Goal: Task Accomplishment & Management: Use online tool/utility

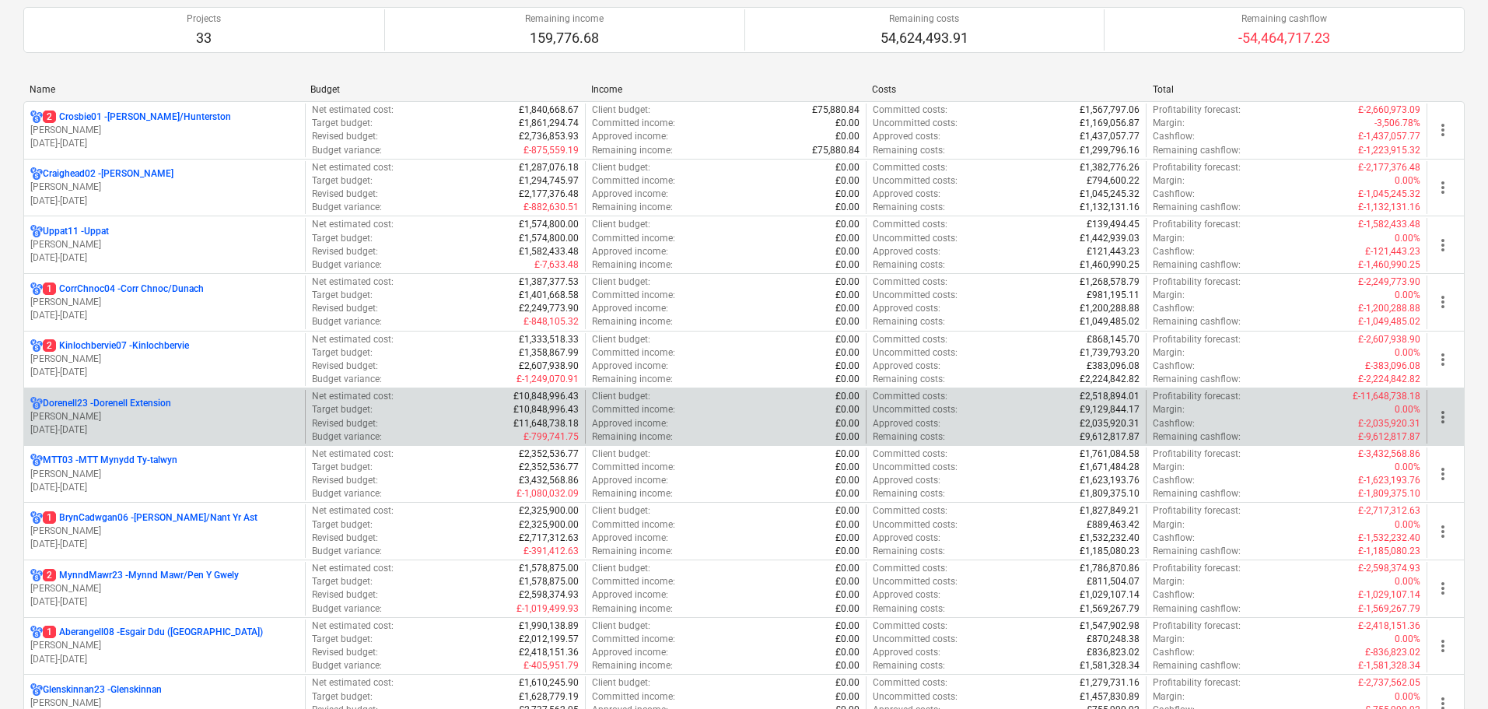
scroll to position [156, 0]
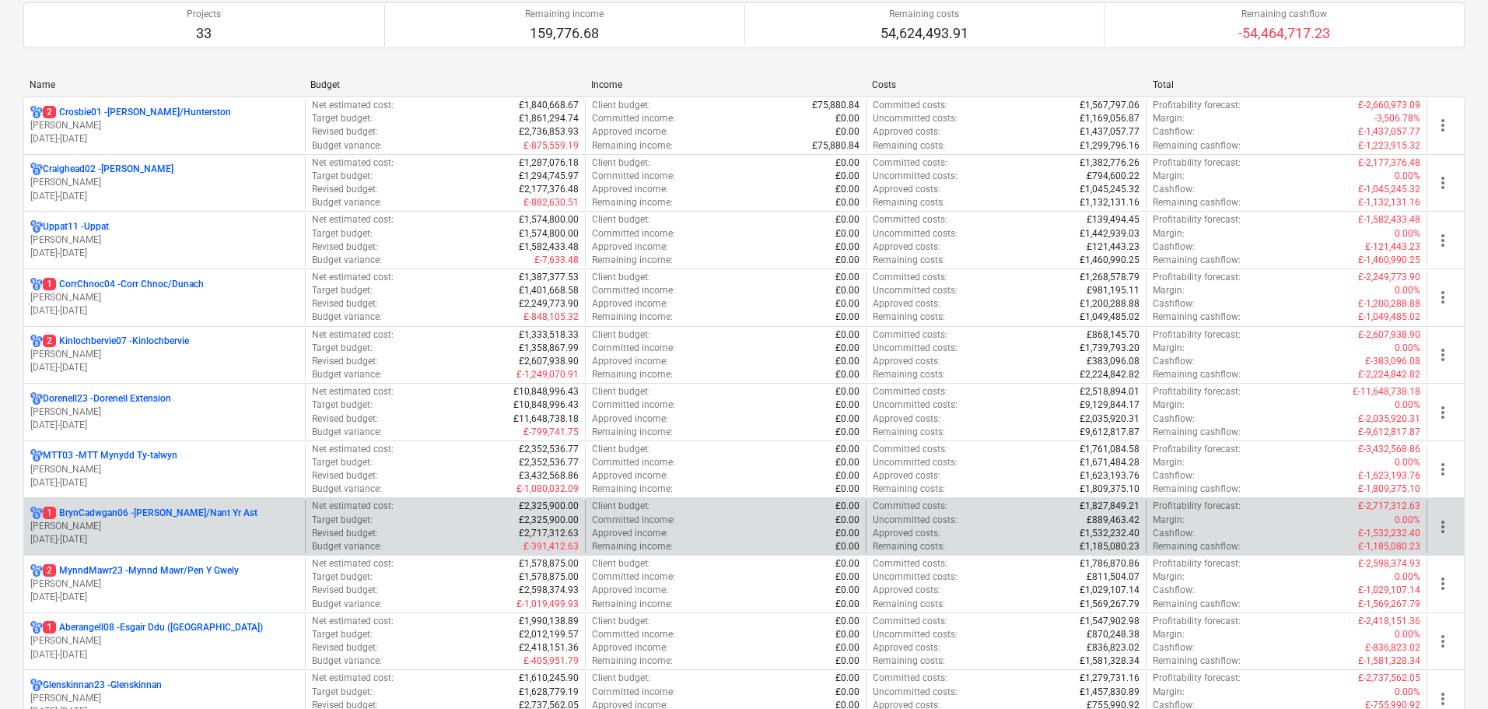
click at [159, 521] on p "[PERSON_NAME]" at bounding box center [164, 526] width 268 height 13
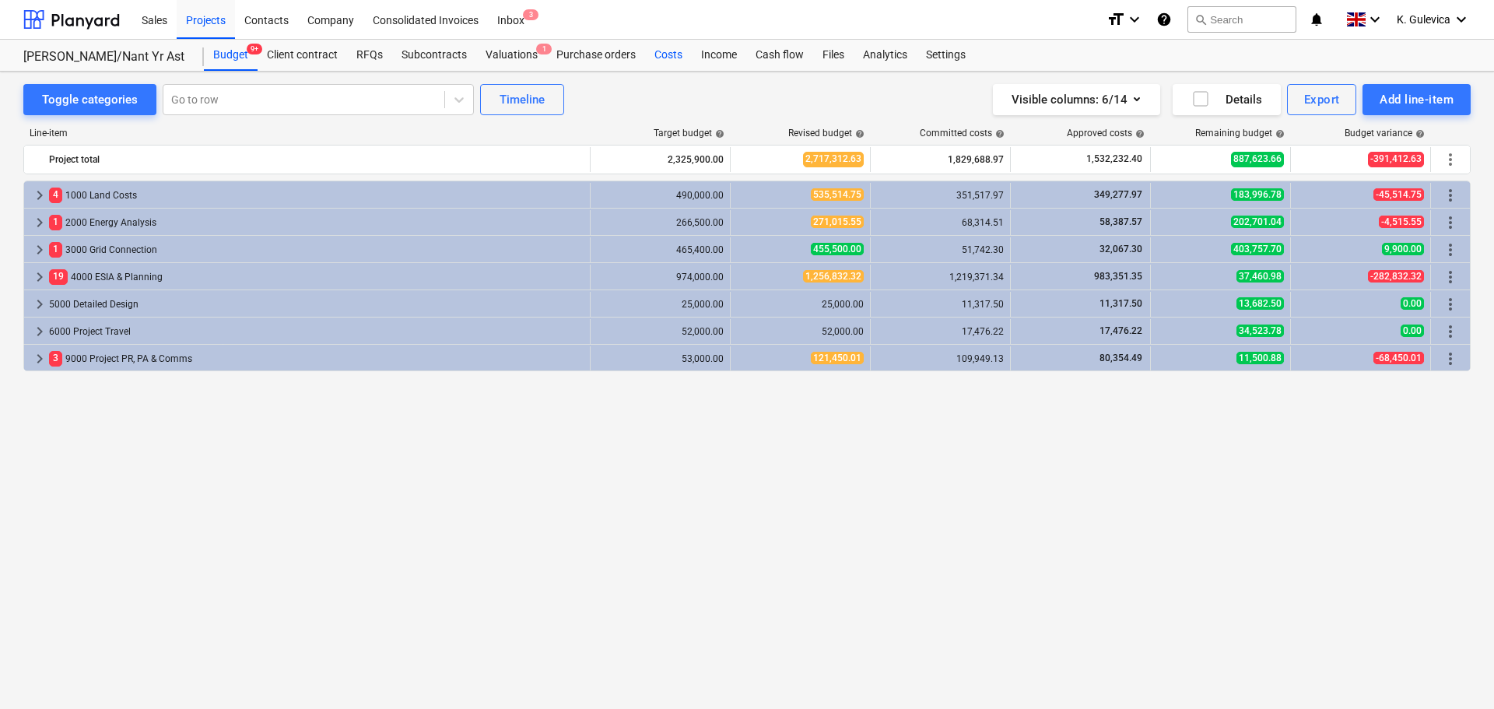
drag, startPoint x: 668, startPoint y: 55, endPoint x: 664, endPoint y: 68, distance: 13.0
click at [668, 56] on div "Costs" at bounding box center [668, 55] width 47 height 31
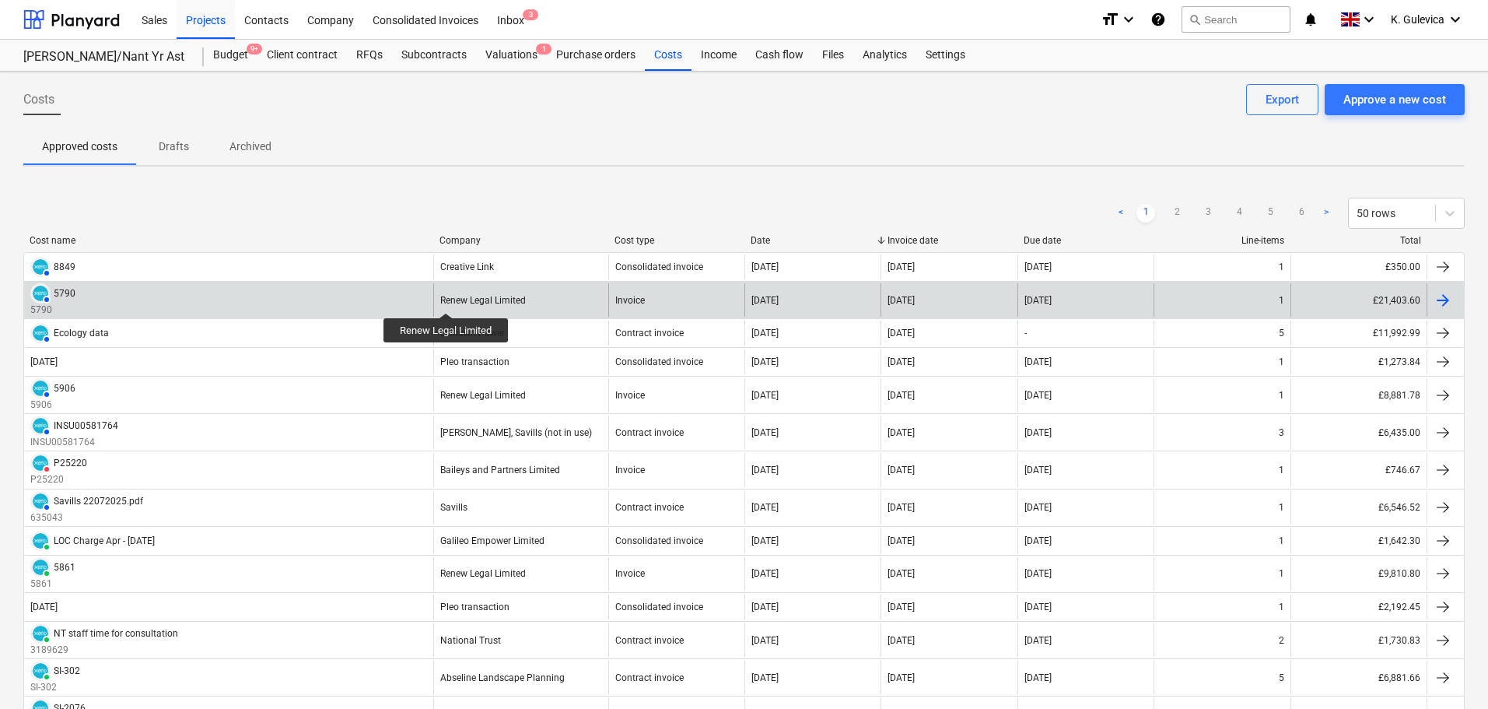
click at [447, 299] on div "Renew Legal Limited" at bounding box center [483, 300] width 86 height 11
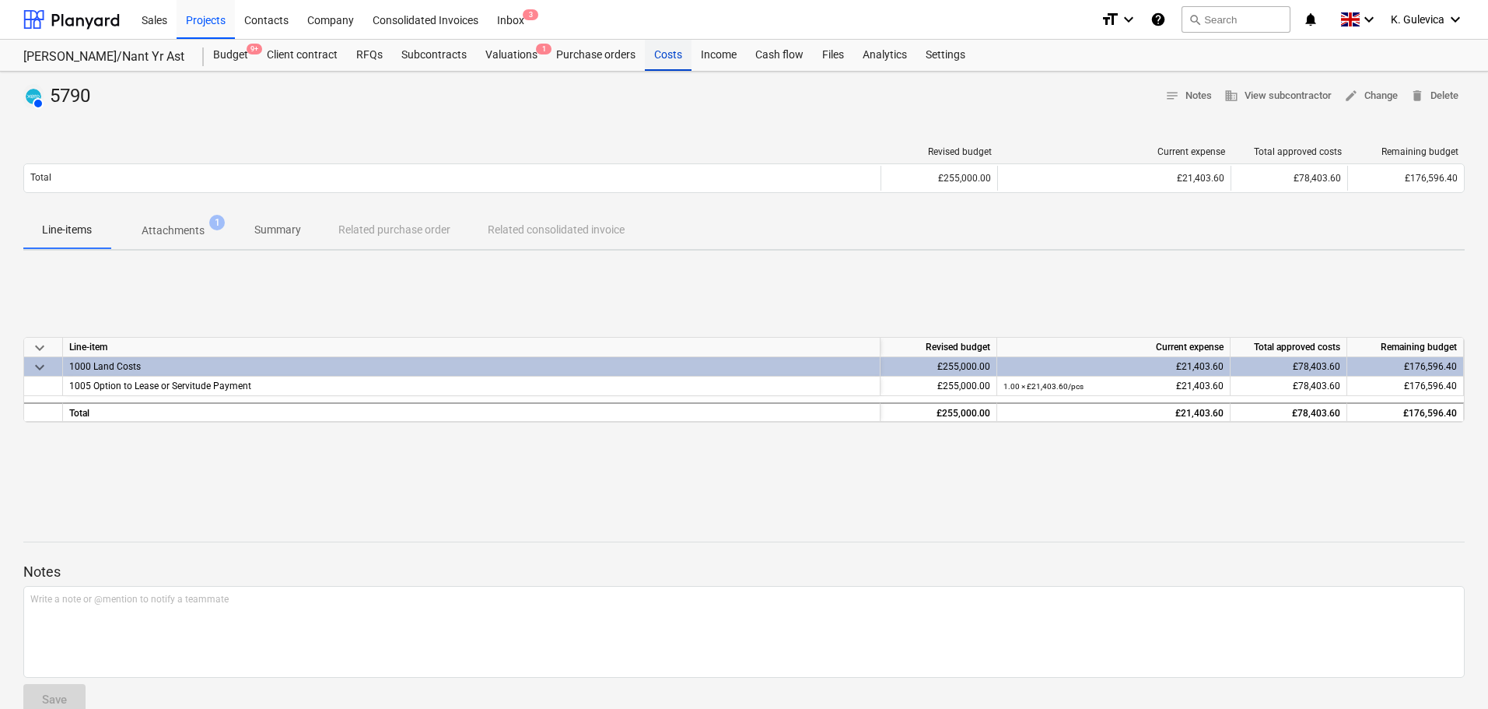
click at [662, 59] on div "Costs" at bounding box center [668, 55] width 47 height 31
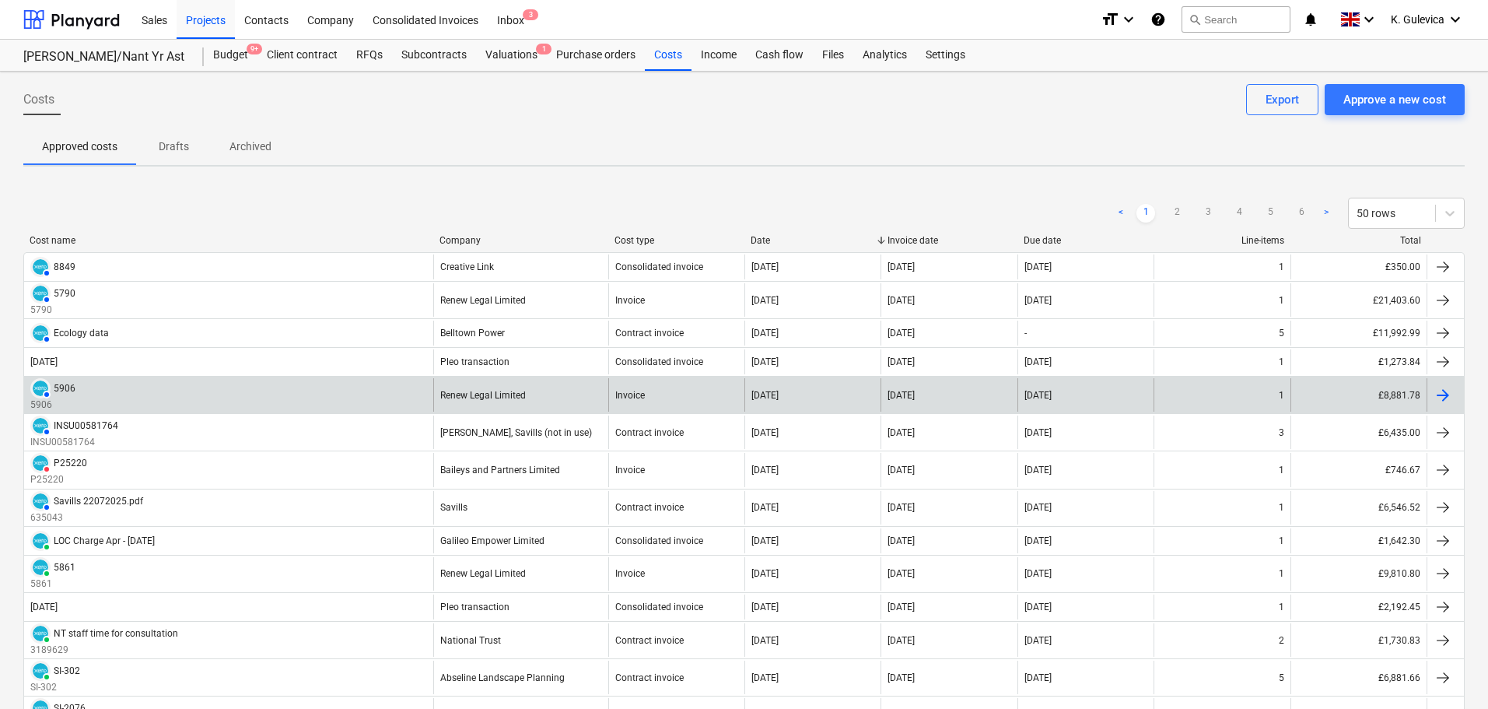
click at [521, 401] on div "Renew Legal Limited" at bounding box center [520, 394] width 175 height 33
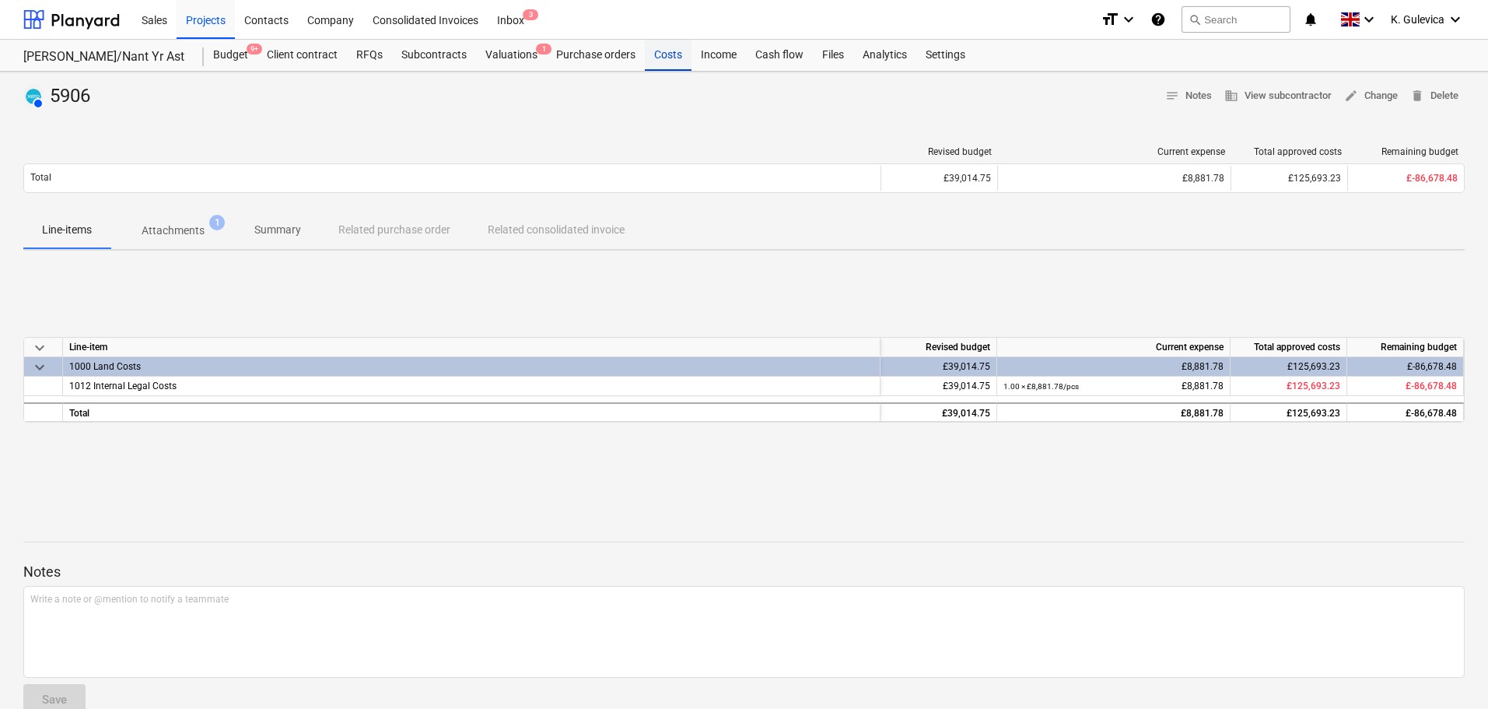
click at [663, 54] on div "Costs" at bounding box center [668, 55] width 47 height 31
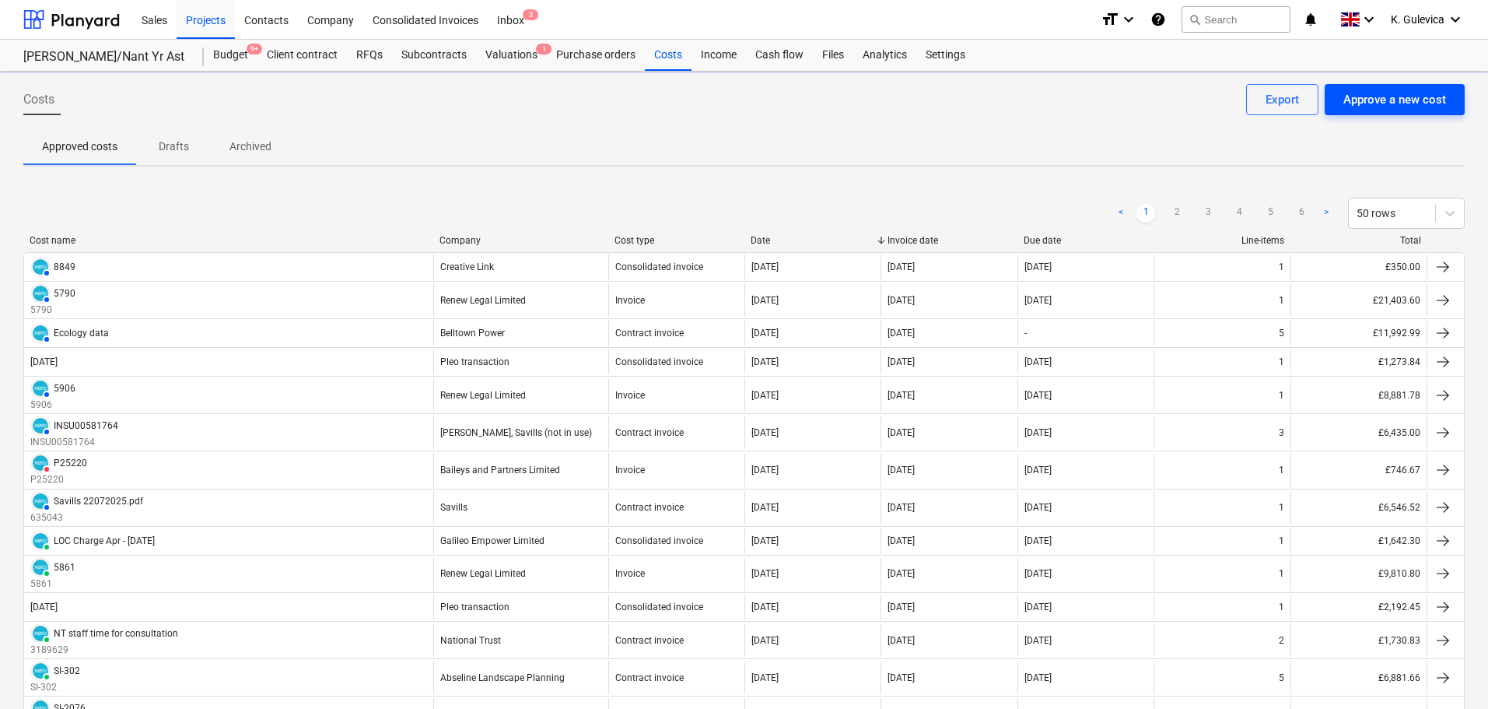
click at [1390, 97] on div "Approve a new cost" at bounding box center [1395, 99] width 103 height 20
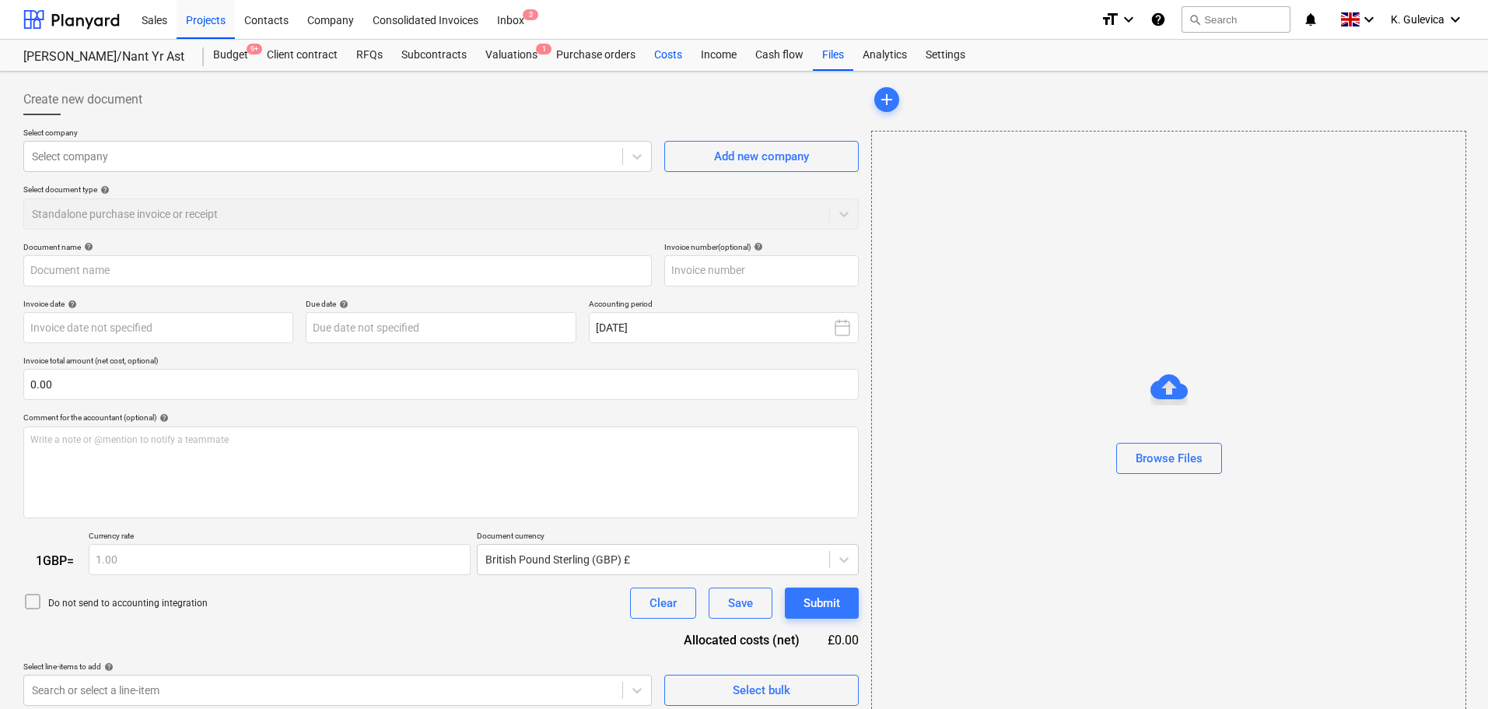
click at [661, 51] on div "Costs" at bounding box center [668, 55] width 47 height 31
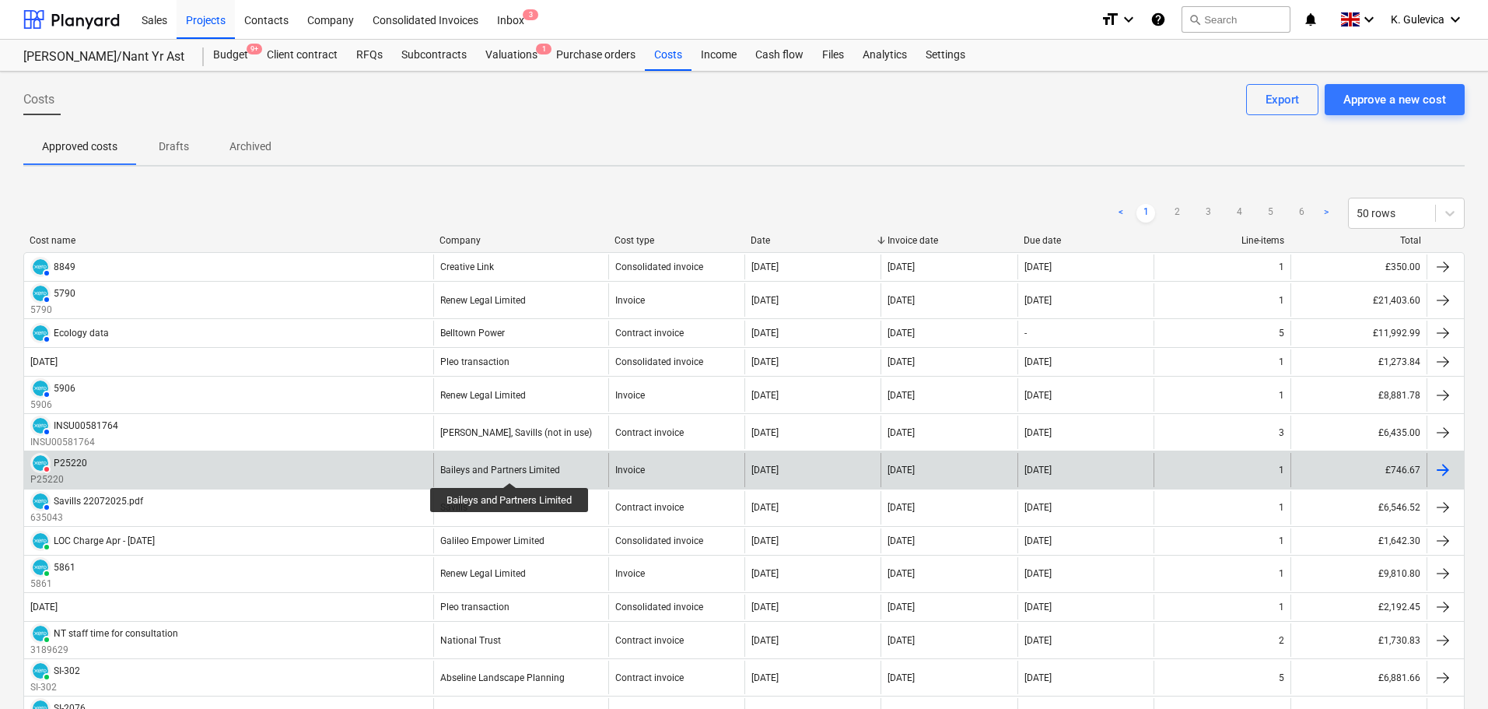
click at [510, 466] on div "Baileys and Partners Limited" at bounding box center [500, 469] width 120 height 11
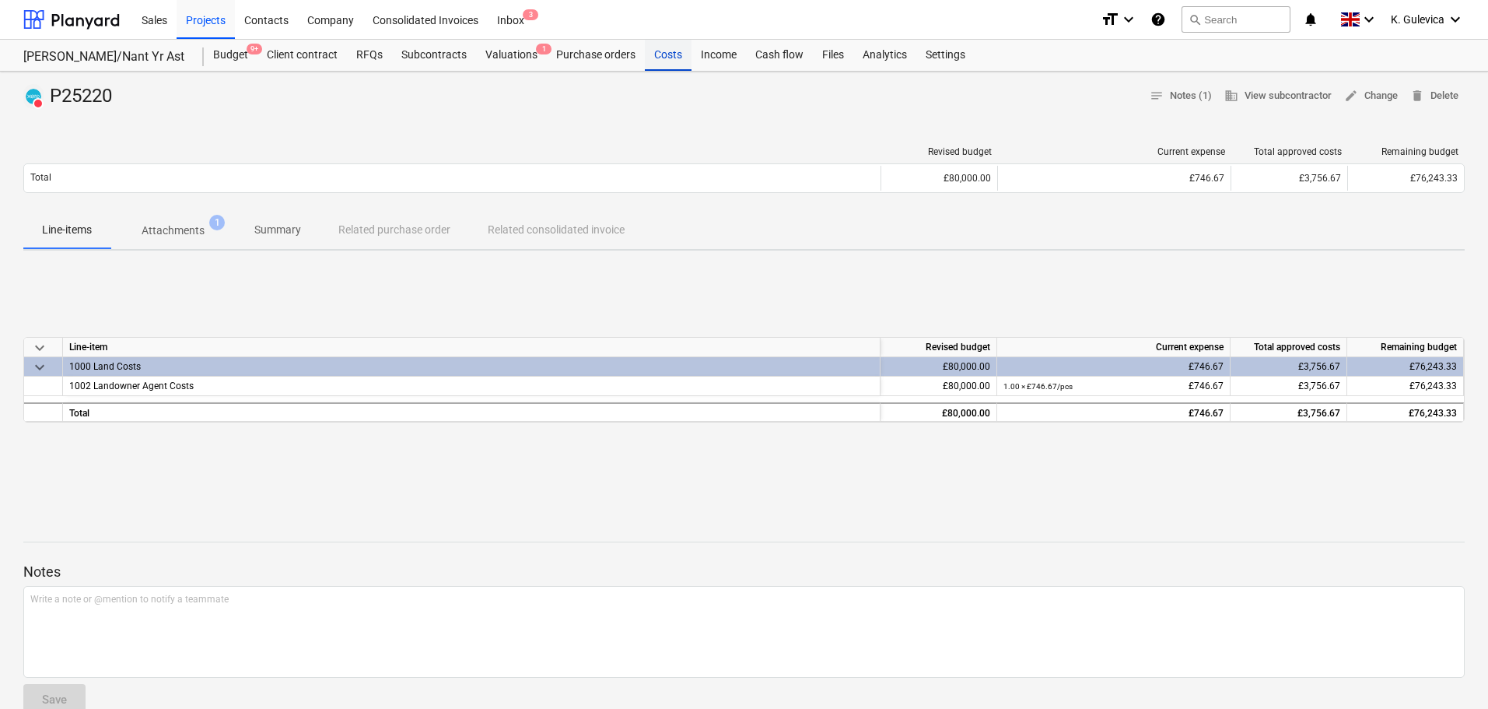
click at [655, 54] on div "Costs" at bounding box center [668, 55] width 47 height 31
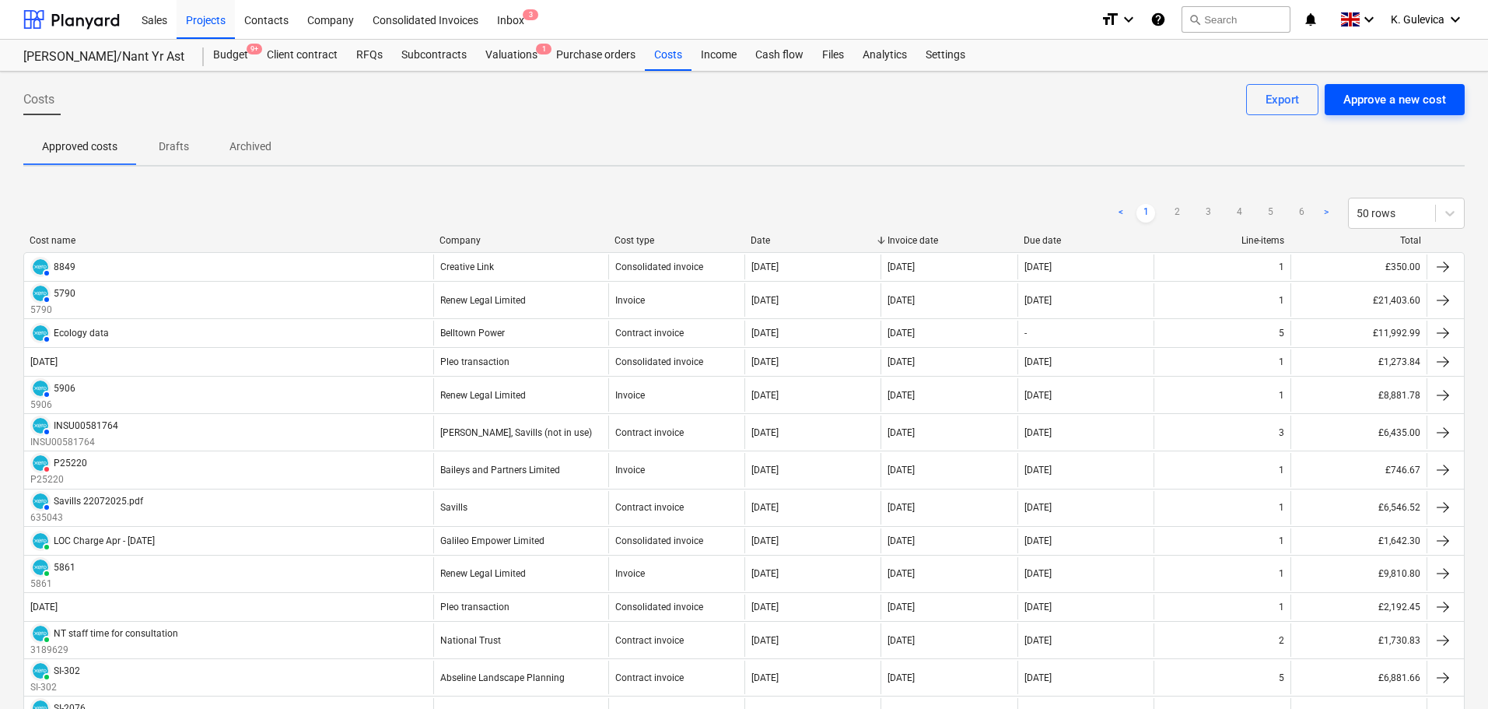
click at [1415, 101] on div "Approve a new cost" at bounding box center [1395, 99] width 103 height 20
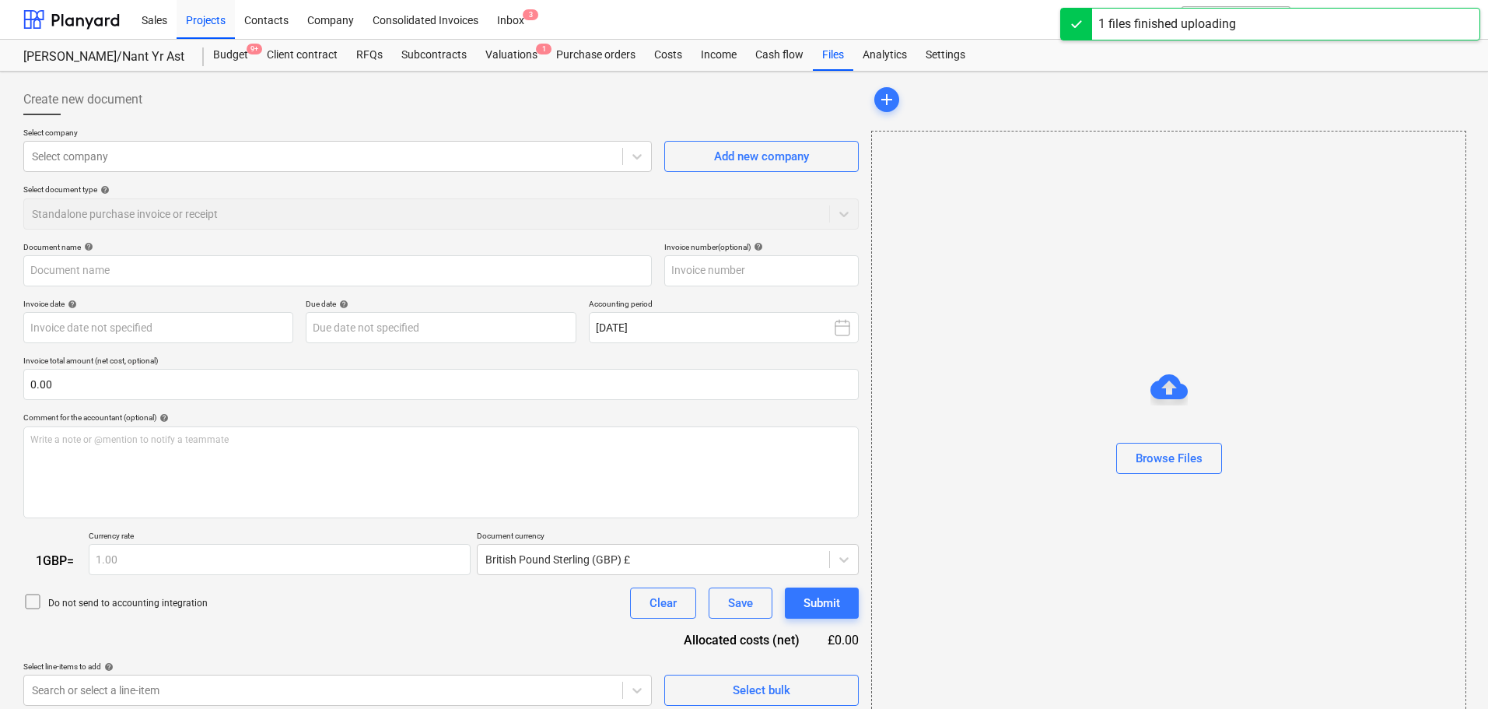
type input "Baileys-And-Partners--Limited_Invoice_P25313.pdf"
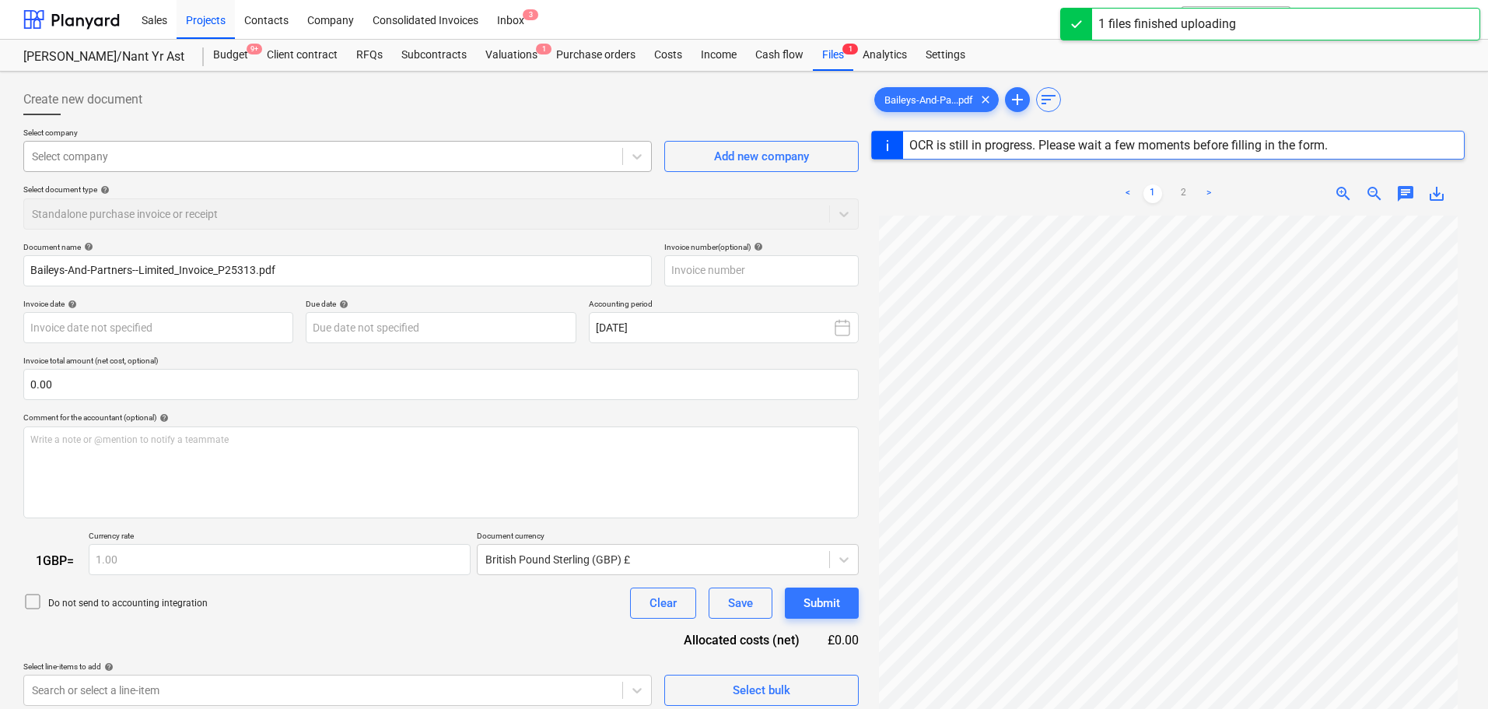
click at [429, 156] on div at bounding box center [323, 157] width 583 height 16
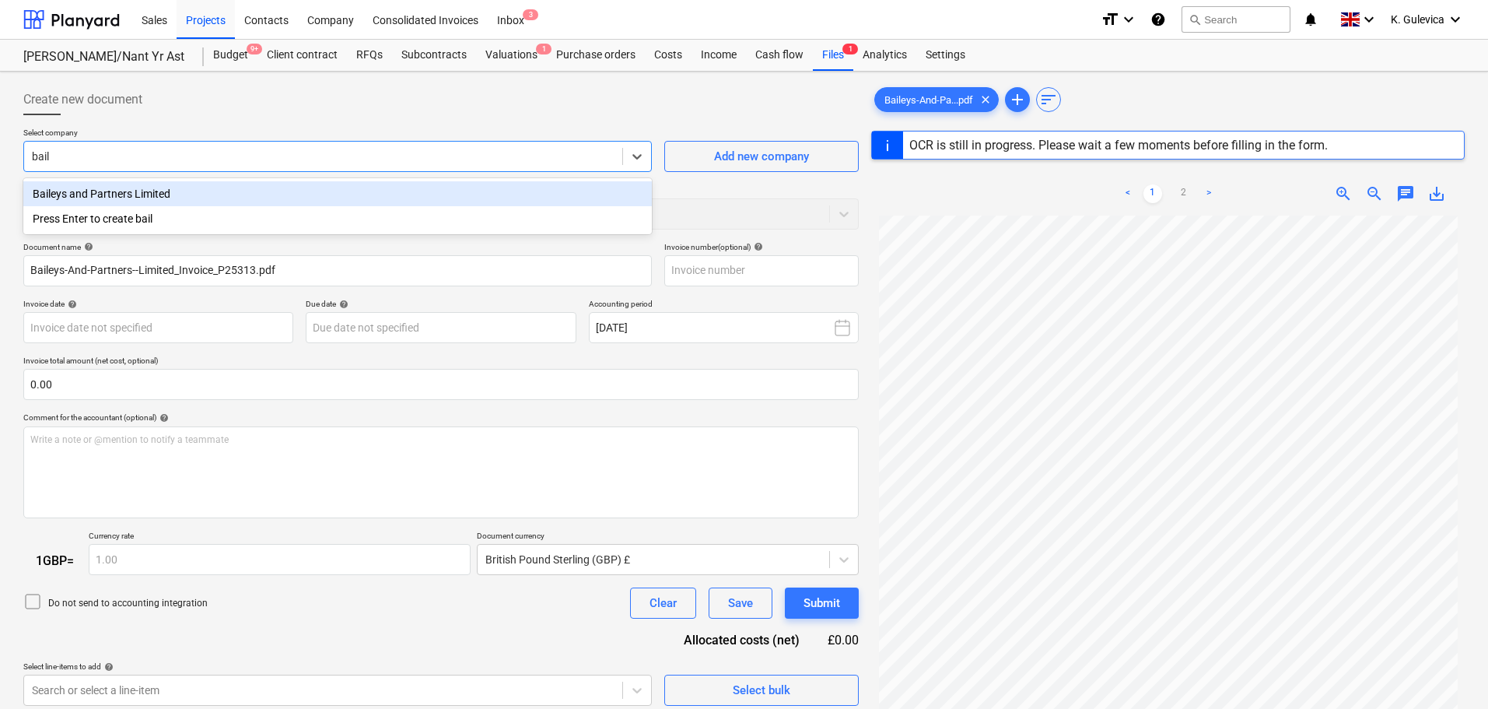
type input "baile"
type input "P25313"
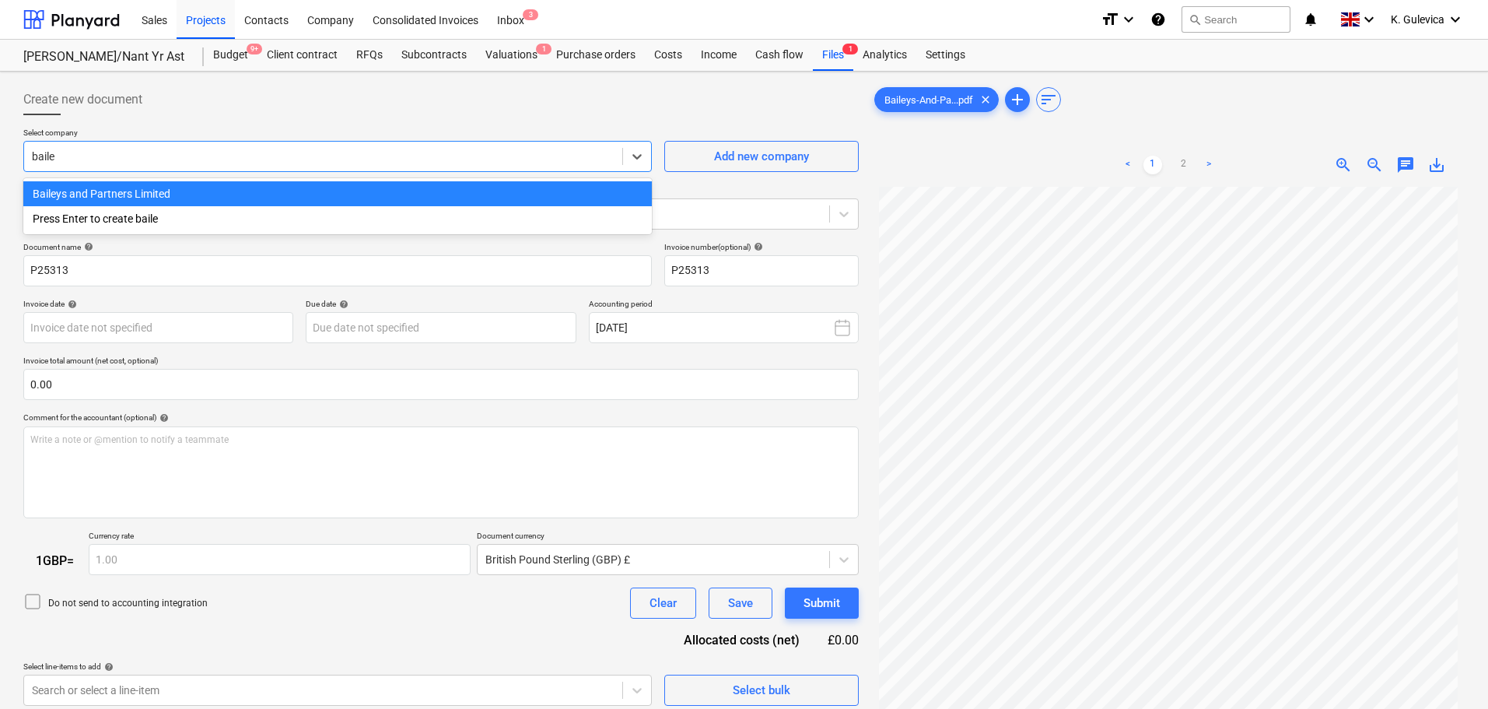
click at [82, 190] on div "Baileys and Partners Limited" at bounding box center [337, 193] width 629 height 25
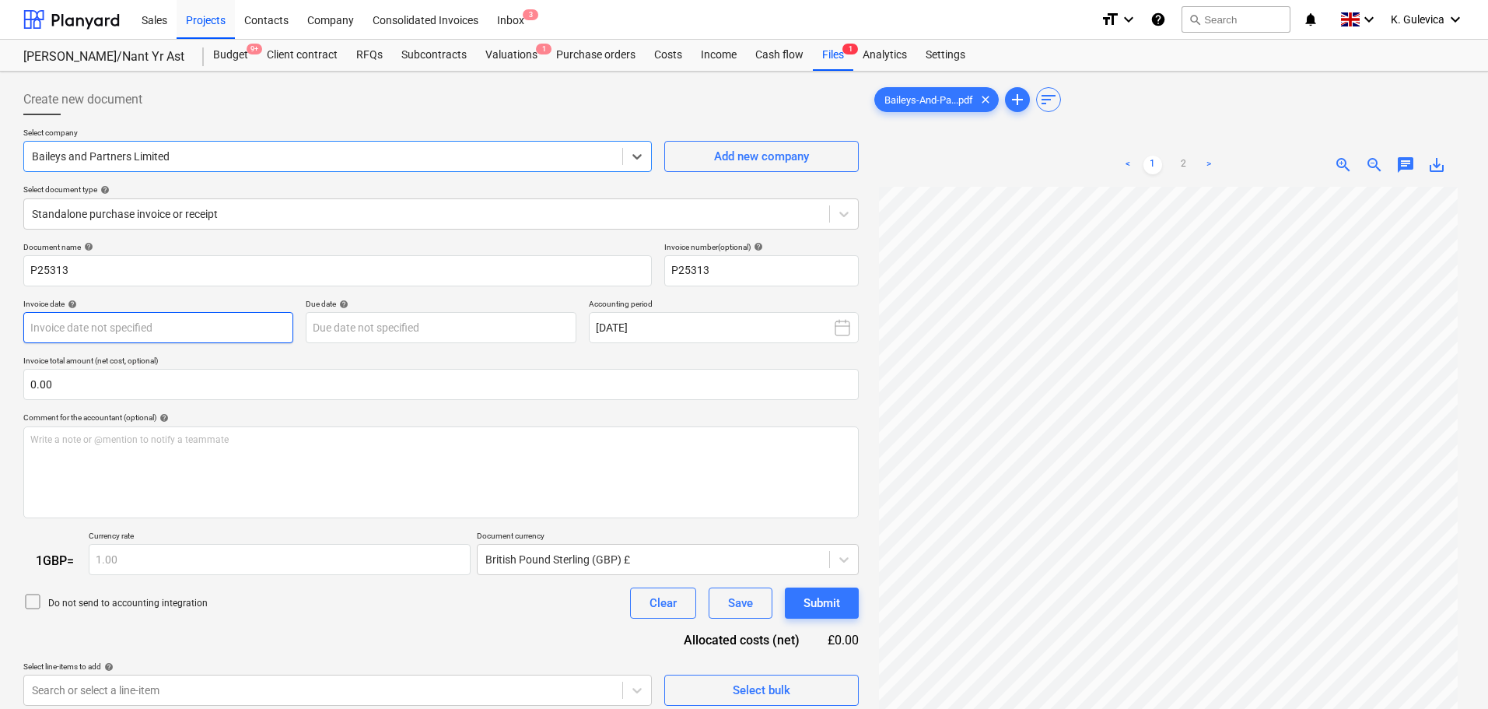
click at [246, 328] on body "Sales Projects Contacts Company Consolidated Invoices Inbox 3 format_size keybo…" at bounding box center [744, 354] width 1488 height 709
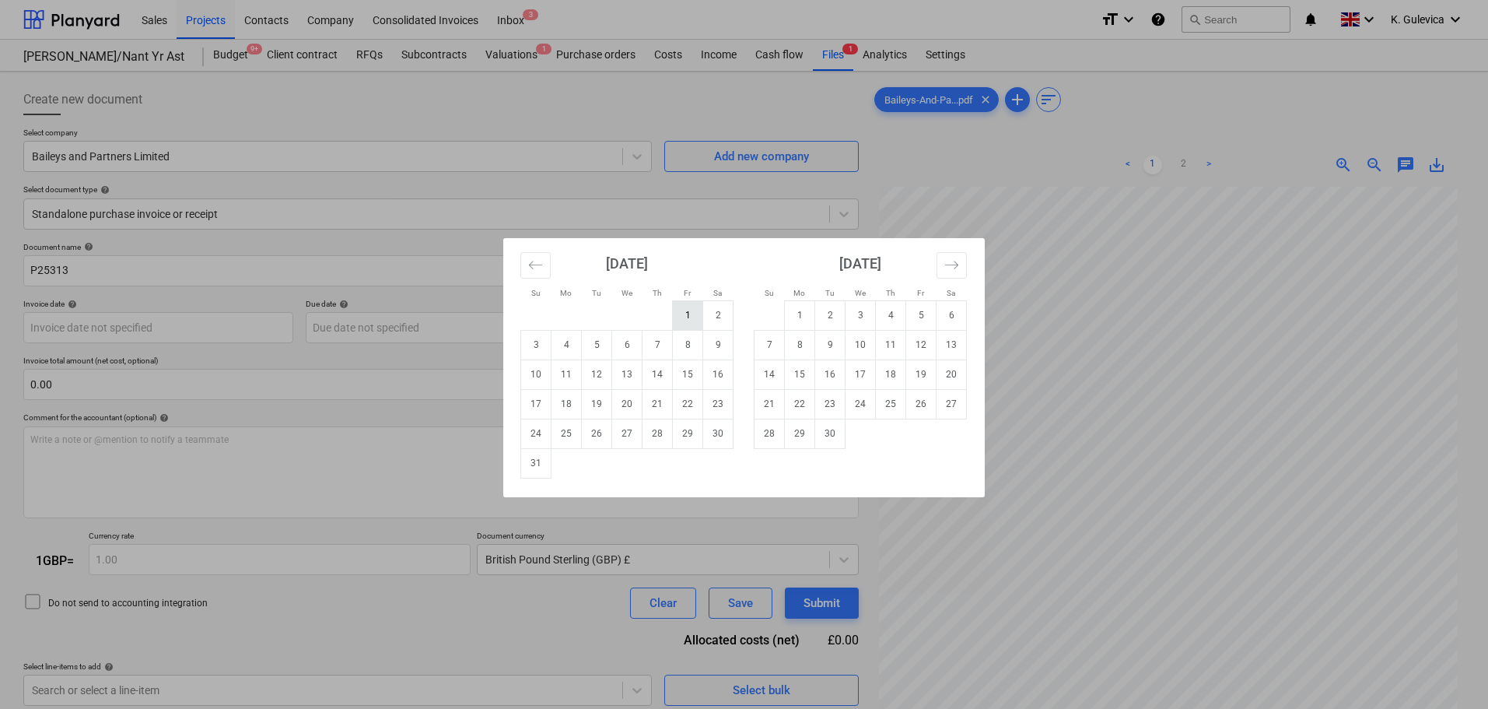
click at [688, 312] on td "1" at bounding box center [688, 315] width 30 height 30
type input "[DATE]"
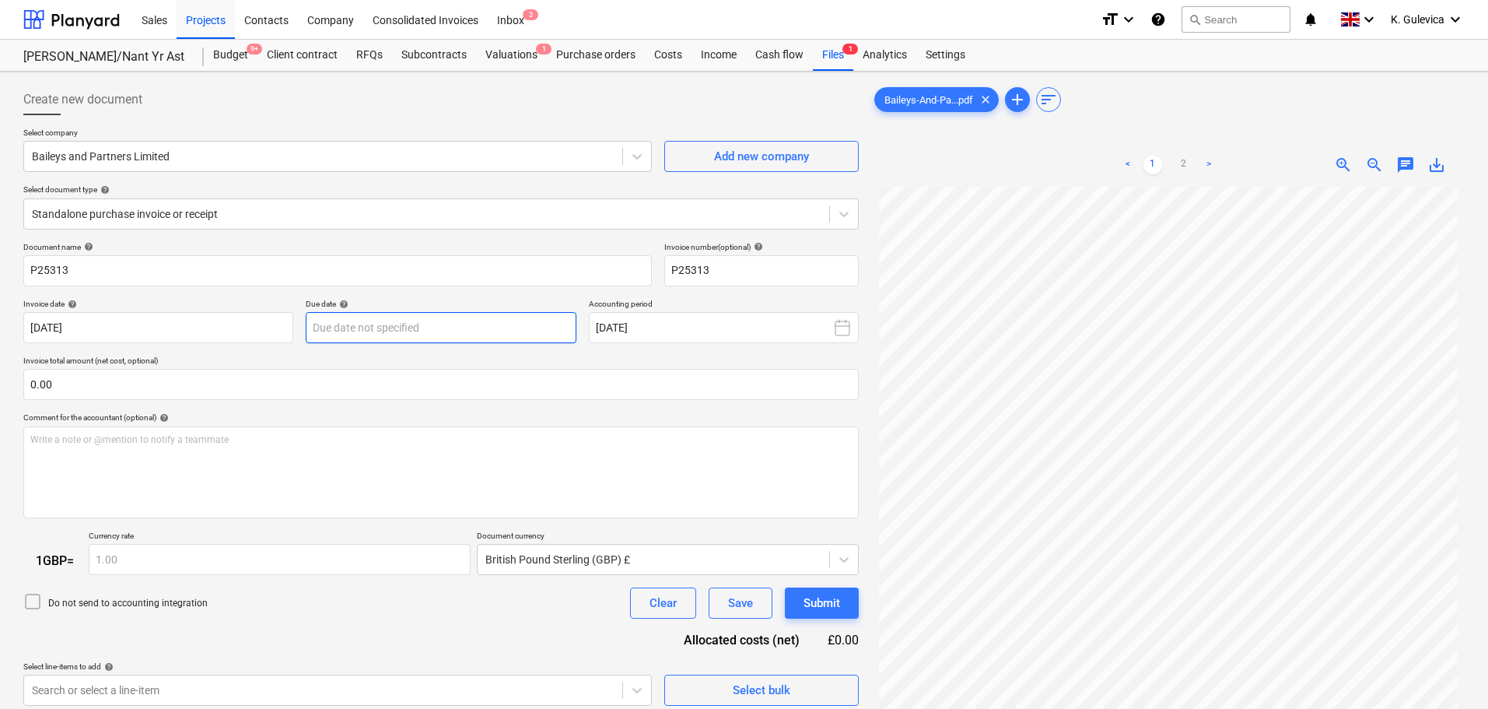
click at [460, 328] on body "Sales Projects Contacts Company Consolidated Invoices Inbox 3 format_size keybo…" at bounding box center [744, 354] width 1488 height 709
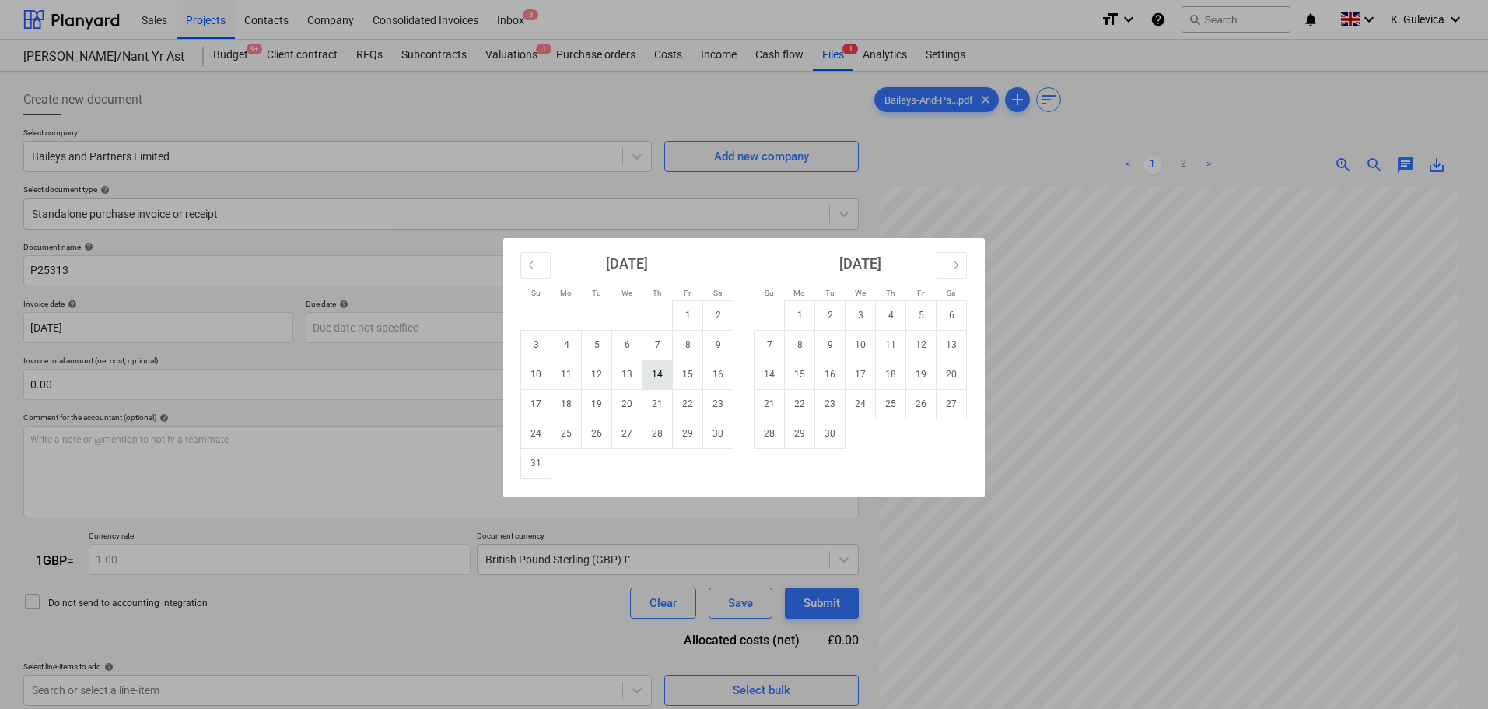
click at [657, 376] on td "14" at bounding box center [658, 374] width 30 height 30
type input "[DATE]"
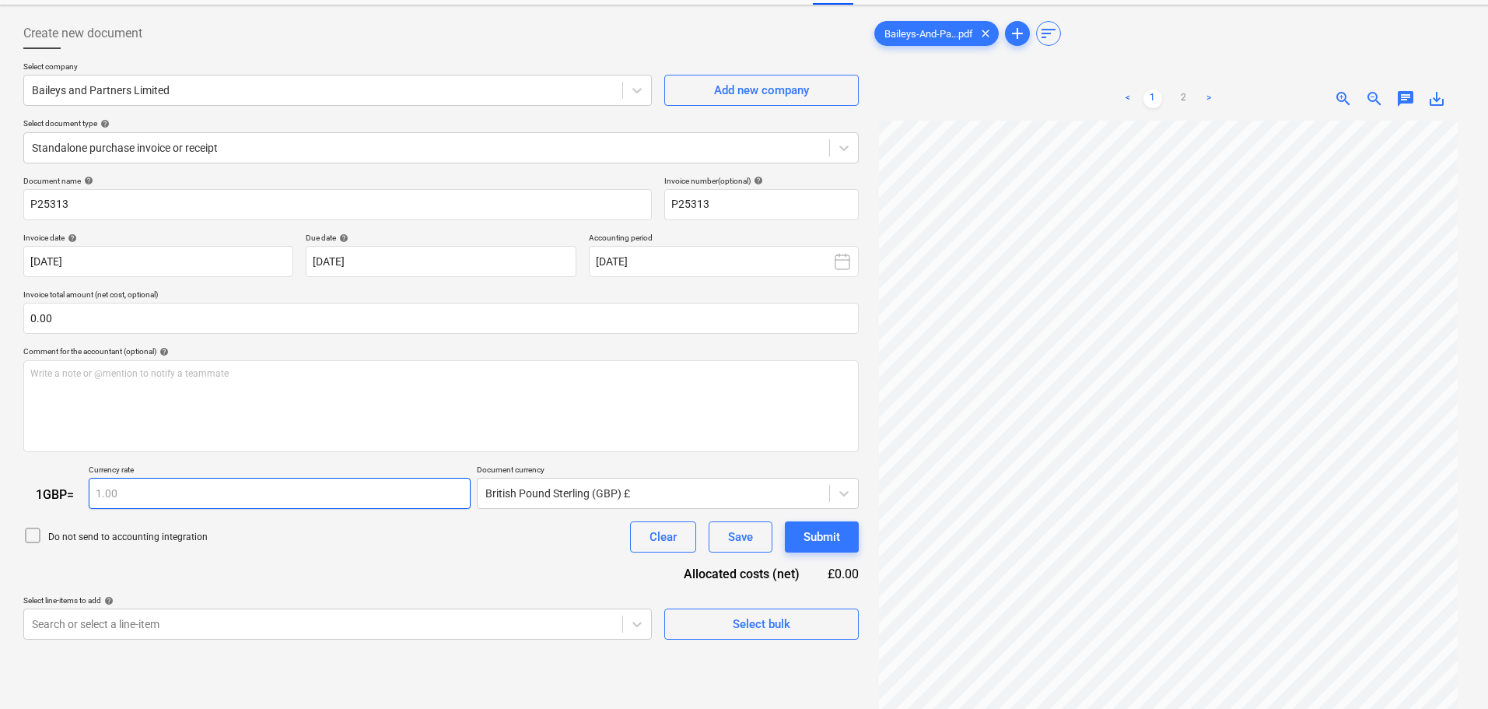
scroll to position [156, 0]
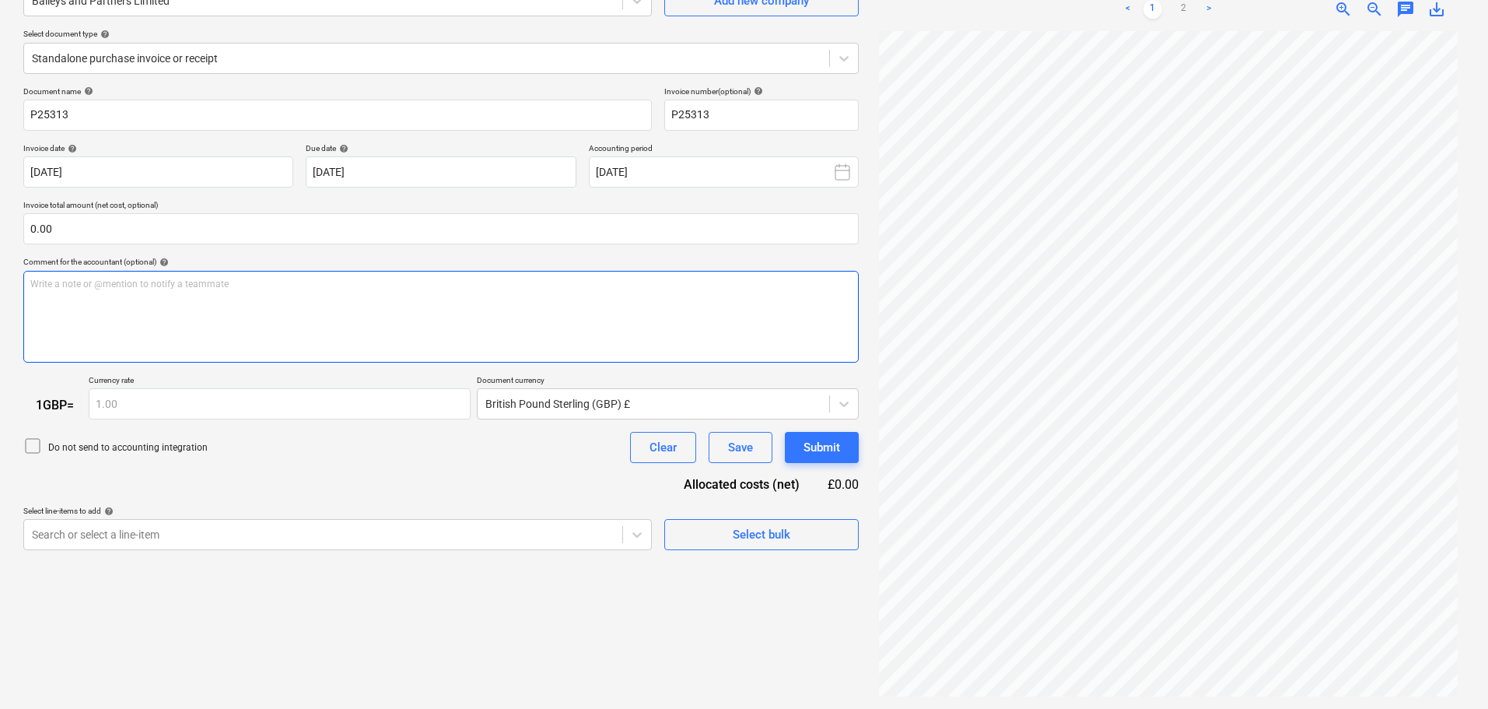
click at [249, 321] on div "Write a note or @mention to notify a teammate [PERSON_NAME]" at bounding box center [441, 317] width 836 height 92
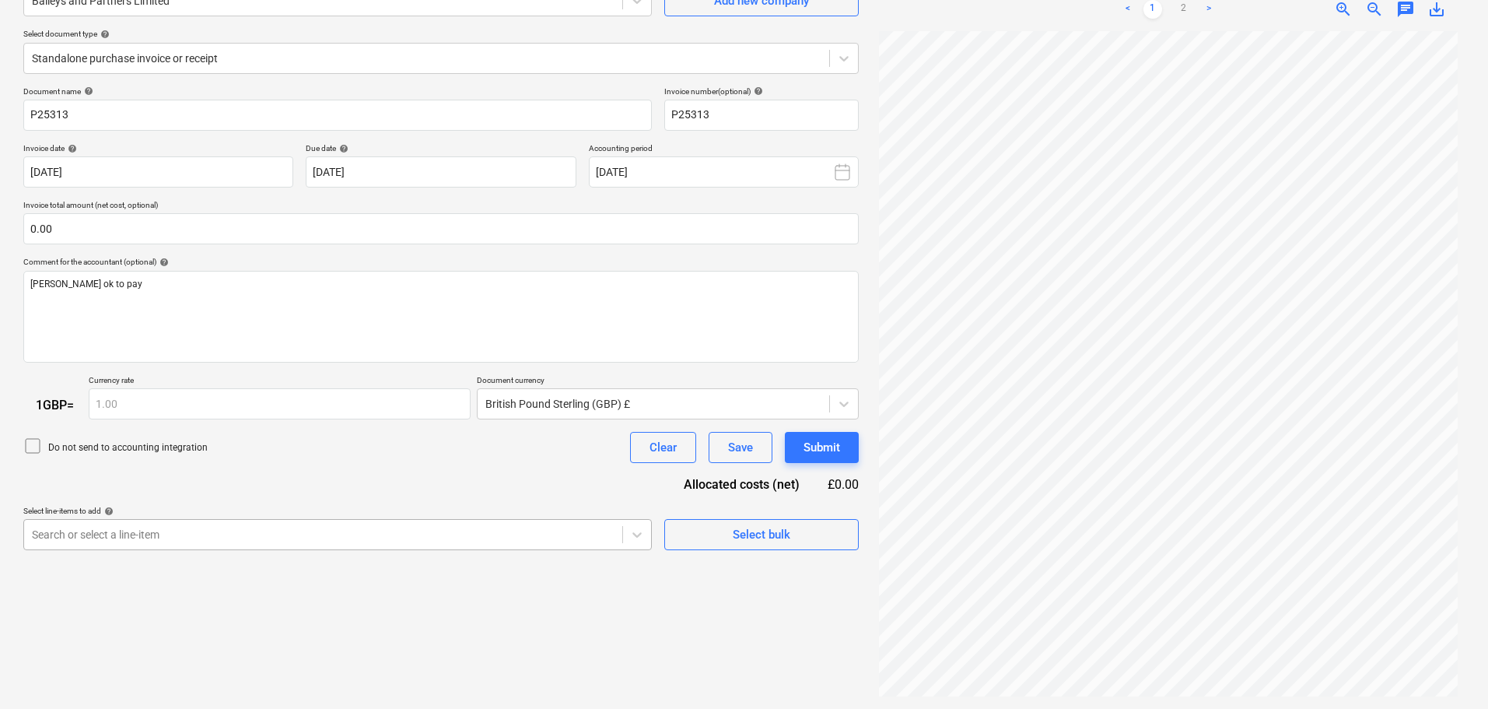
click at [320, 534] on body "Sales Projects Contacts Company Consolidated Invoices Inbox 3 format_size keybo…" at bounding box center [744, 198] width 1488 height 709
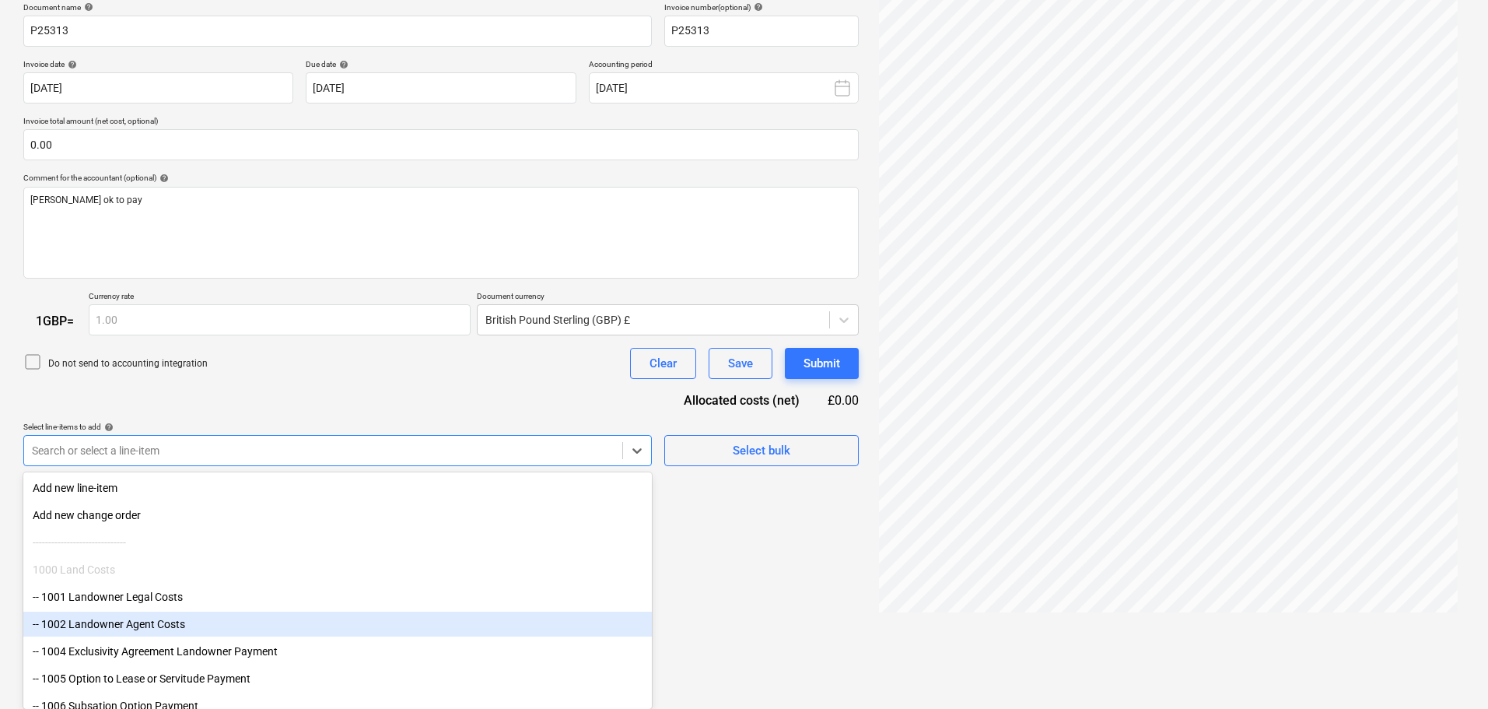
click at [230, 627] on div "-- 1002 Landowner Agent Costs" at bounding box center [337, 624] width 629 height 25
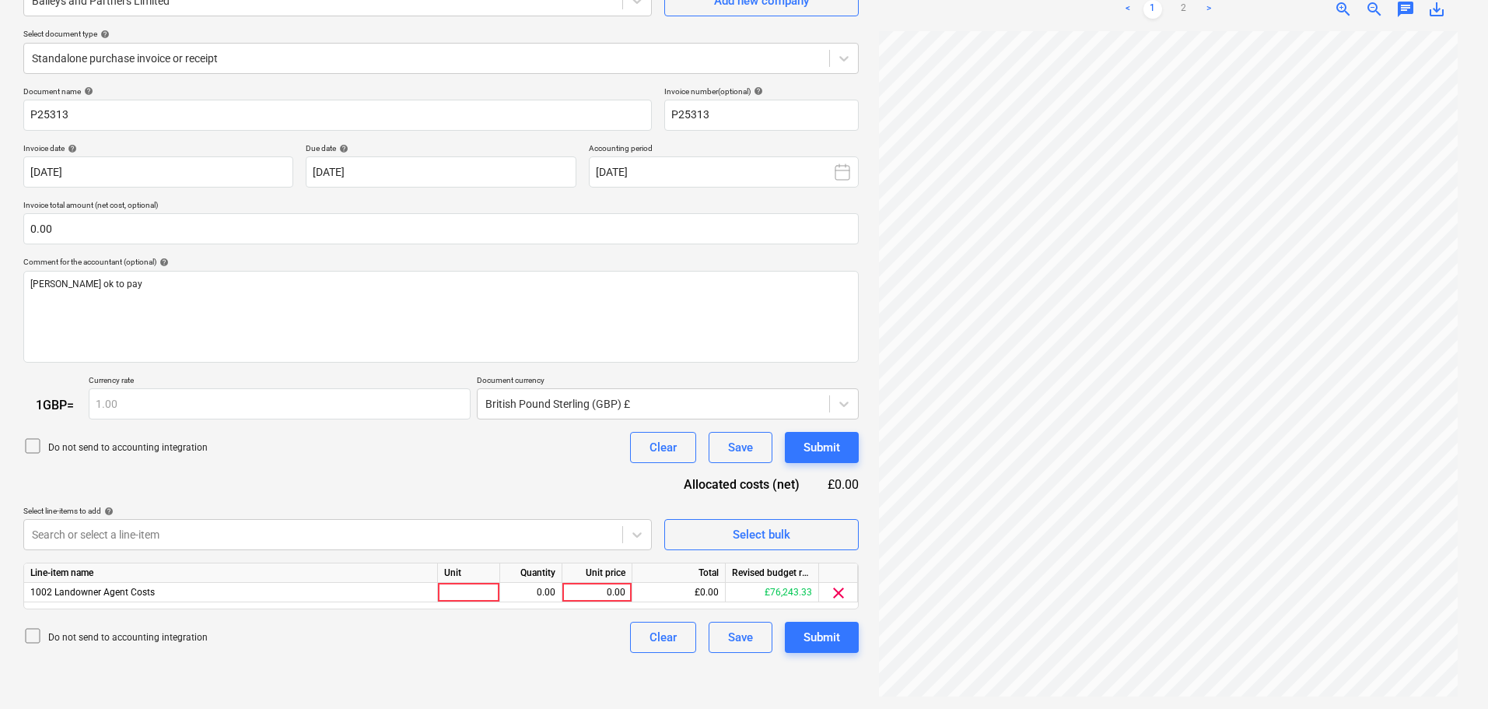
scroll to position [156, 0]
click at [296, 392] on div "Document name help P25313 Invoice number (optional) help P25313 Invoice date he…" at bounding box center [441, 369] width 836 height 567
click at [616, 589] on div "0.00" at bounding box center [597, 592] width 57 height 19
type input "3083.12"
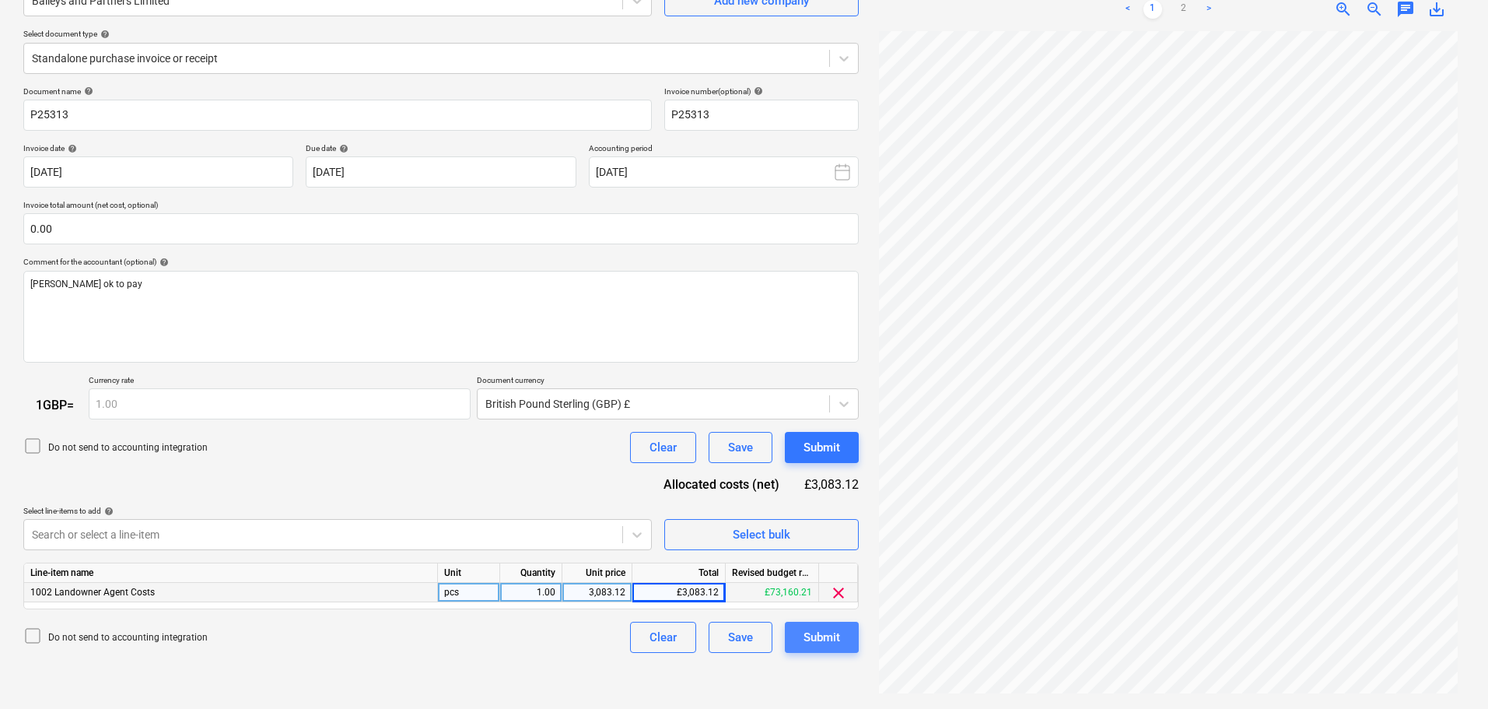
click at [836, 639] on div "Submit" at bounding box center [822, 637] width 37 height 20
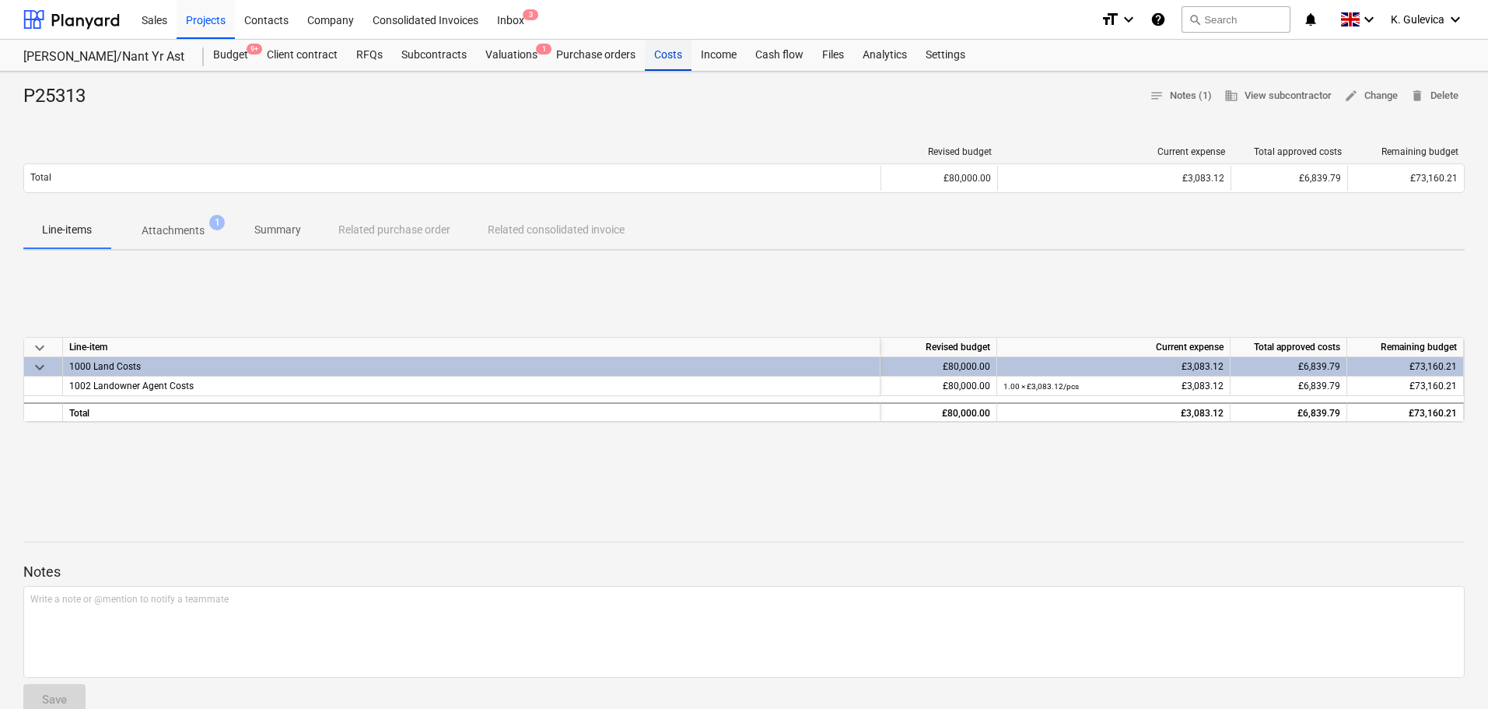
click at [657, 54] on div "Costs" at bounding box center [668, 55] width 47 height 31
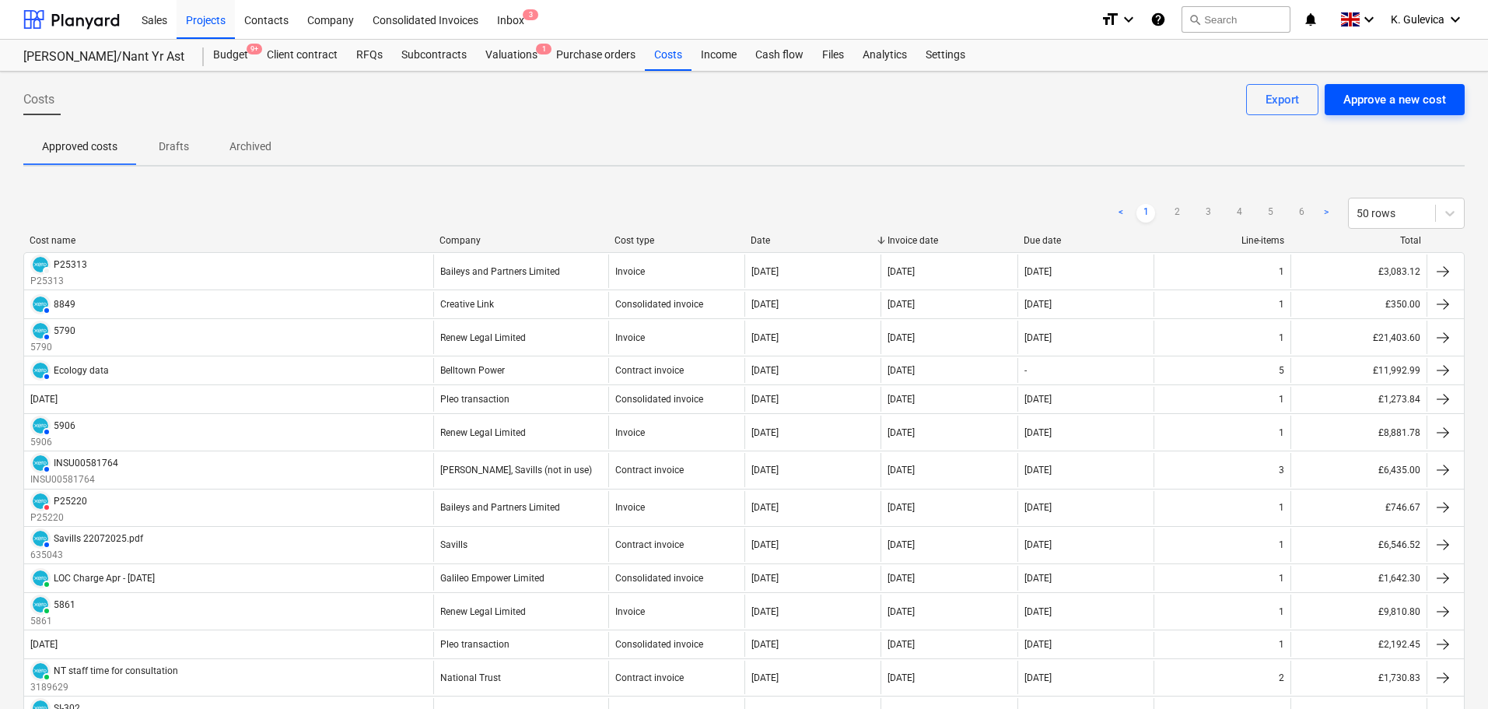
click at [1413, 103] on div "Approve a new cost" at bounding box center [1395, 99] width 103 height 20
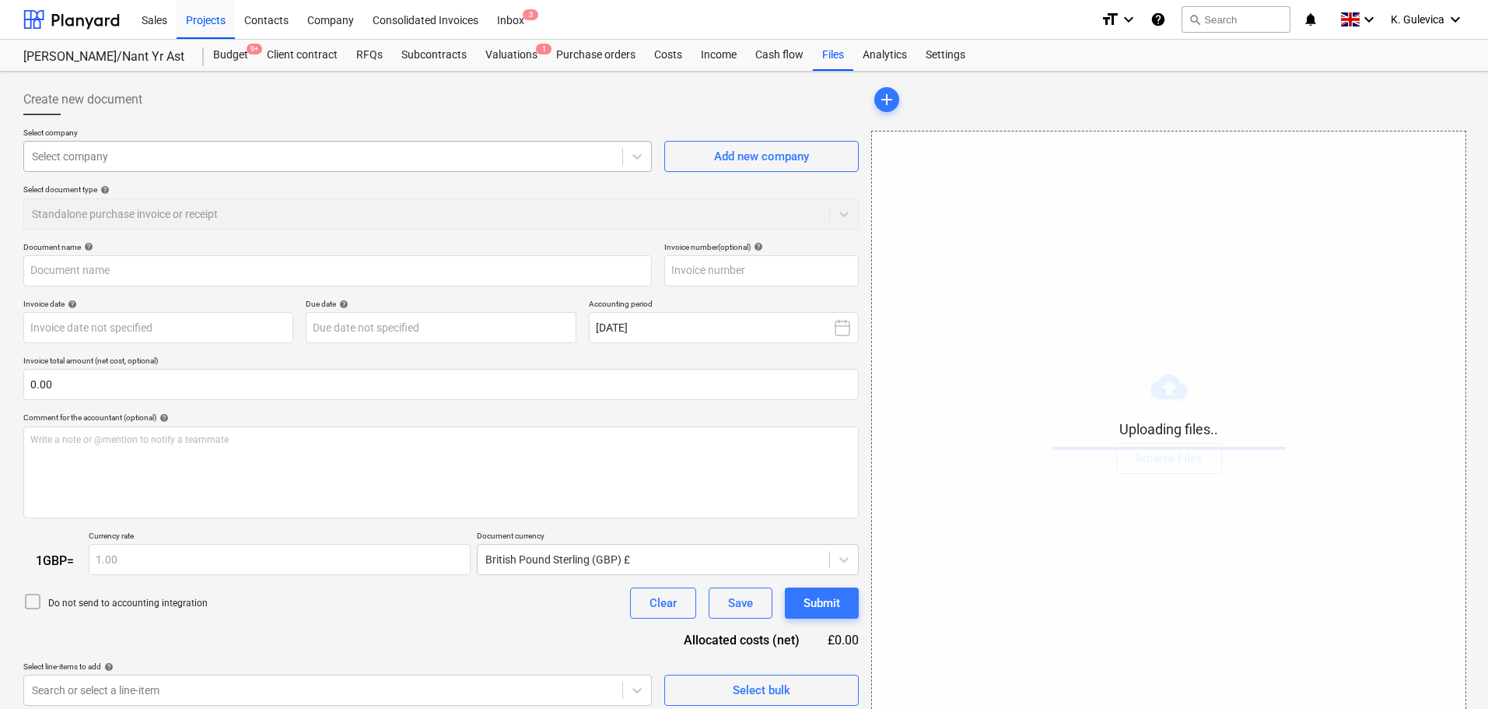
click at [212, 152] on div at bounding box center [323, 157] width 583 height 16
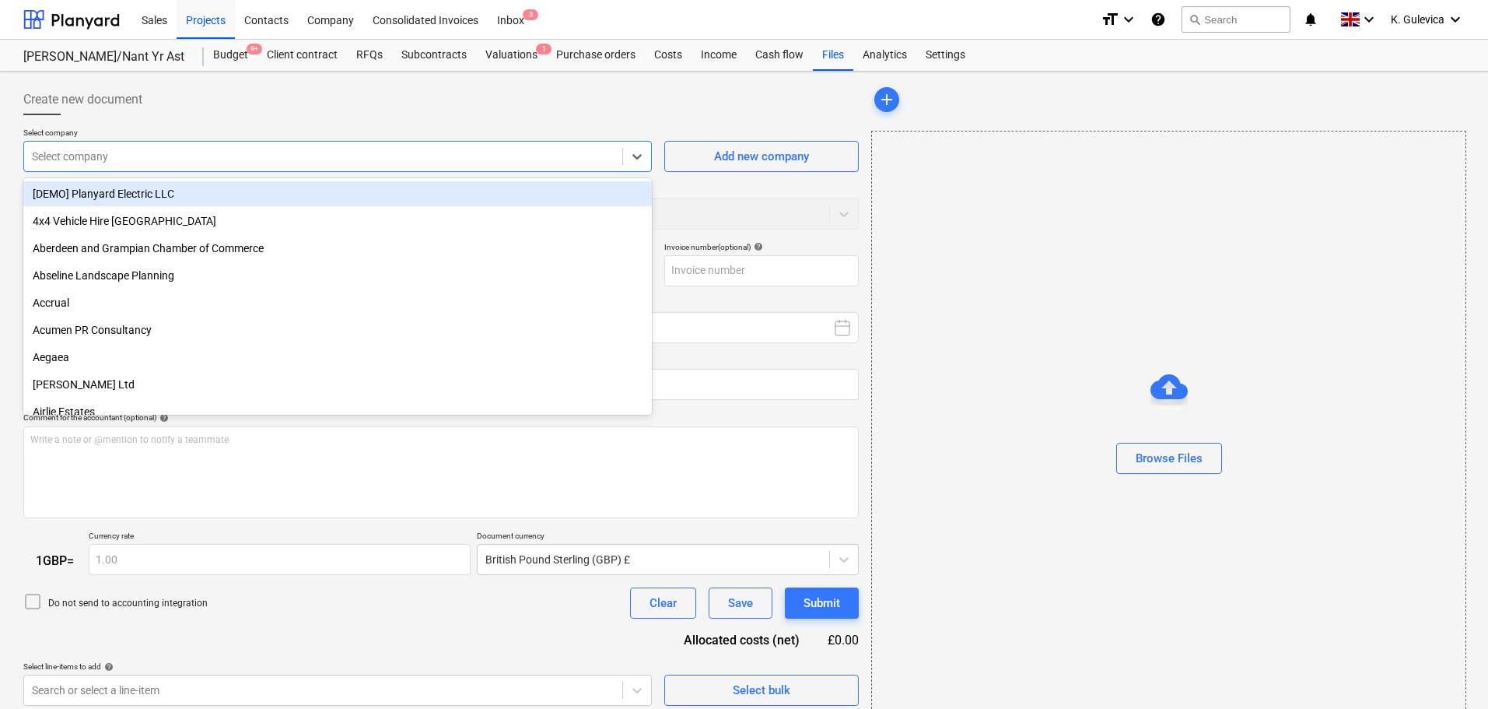
type input "Baileys-And-Partners--Limited_Invoice_P25257.pdf"
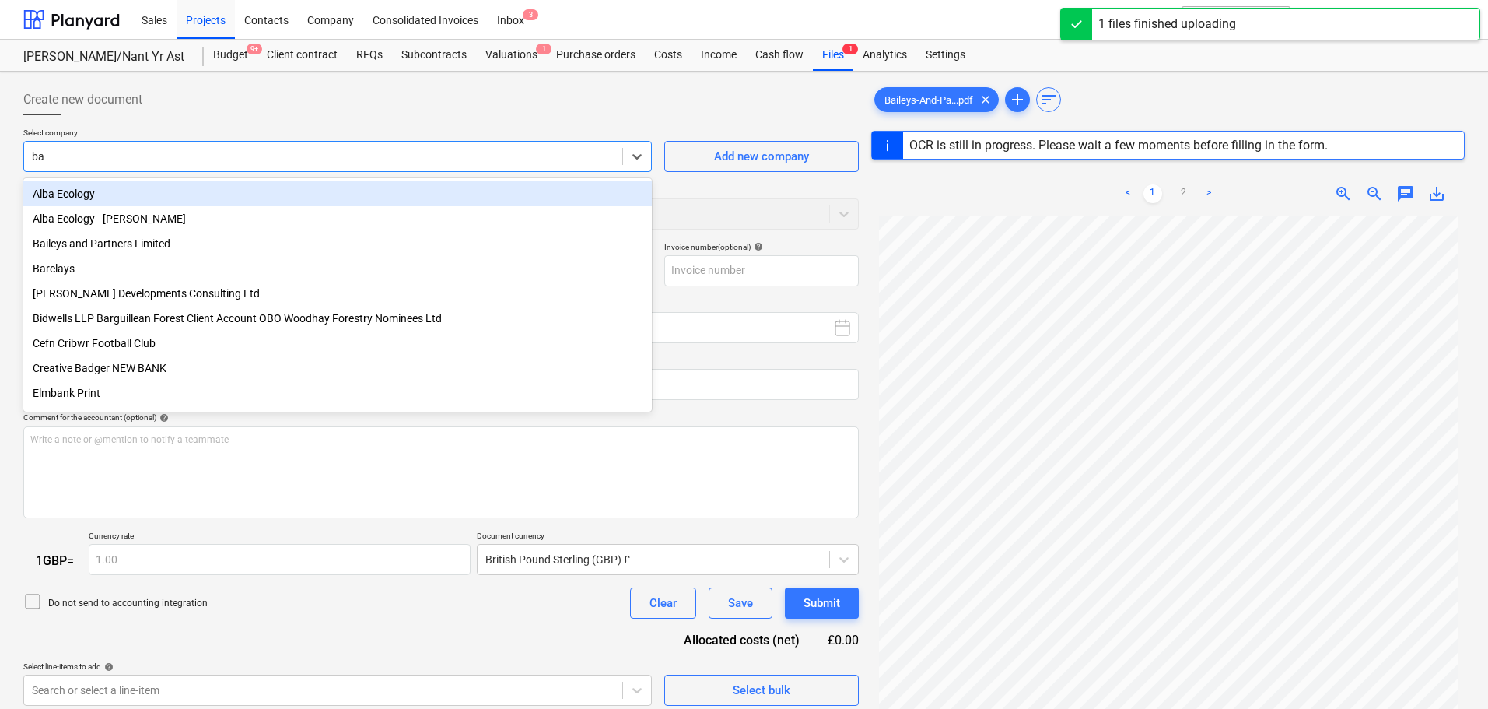
type input "bai"
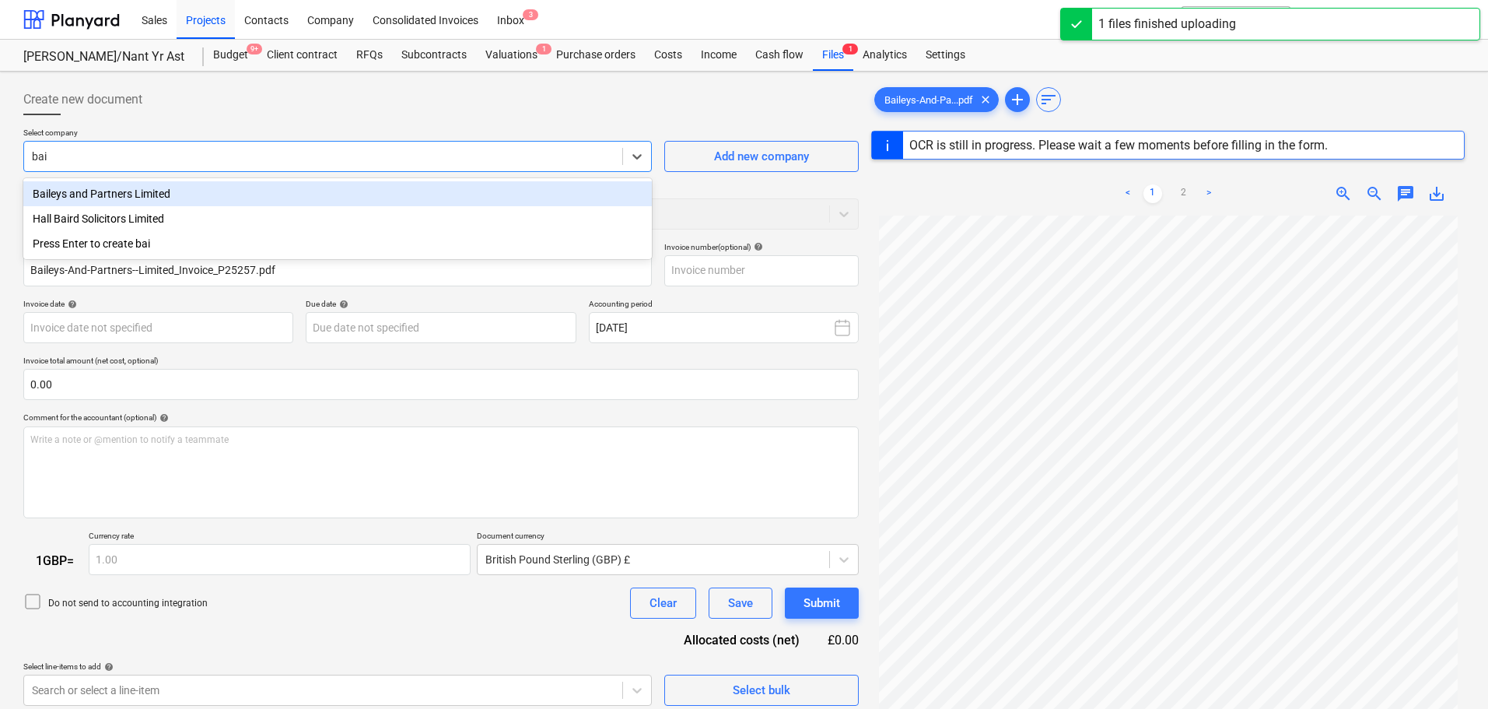
click at [141, 197] on div "Baileys and Partners Limited" at bounding box center [337, 193] width 629 height 25
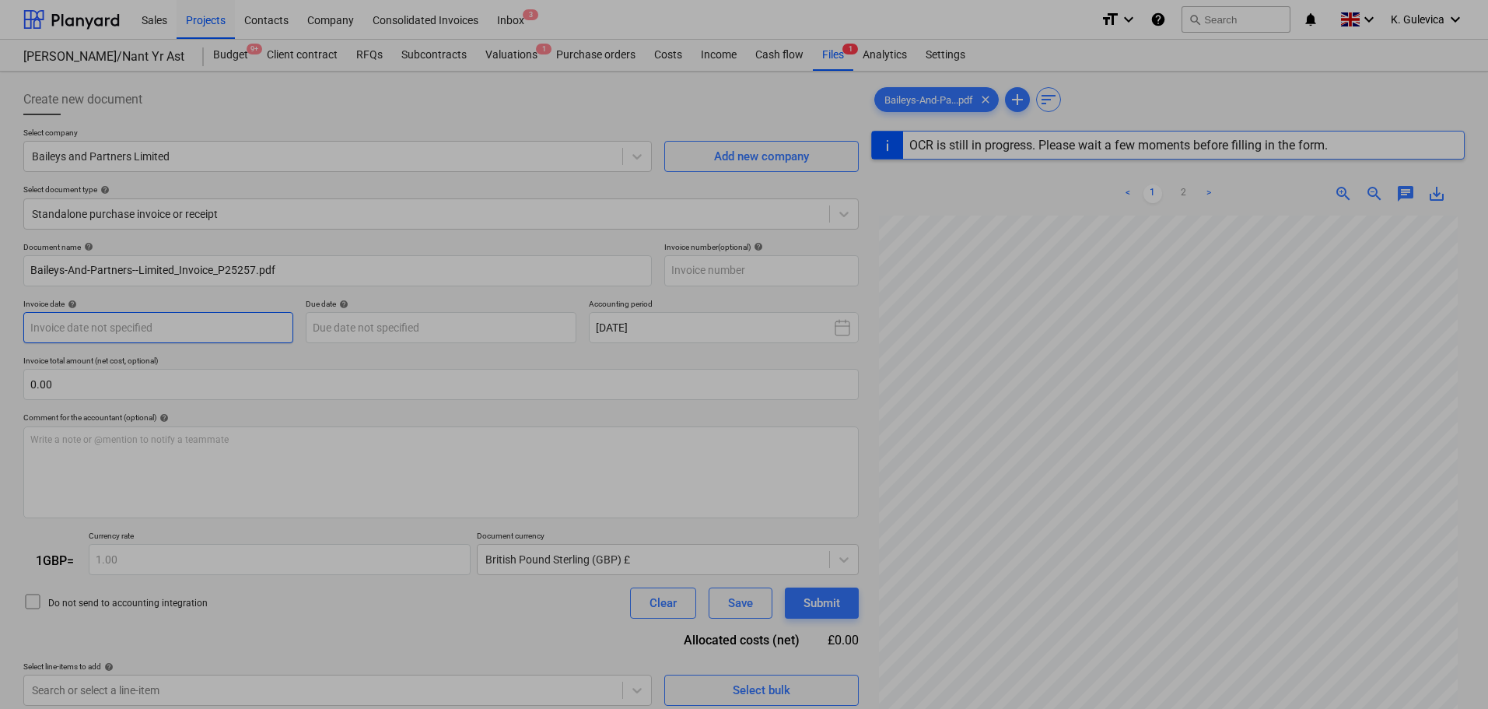
click at [187, 325] on body "Sales Projects Contacts Company Consolidated Invoices Inbox 3 format_size keybo…" at bounding box center [744, 354] width 1488 height 709
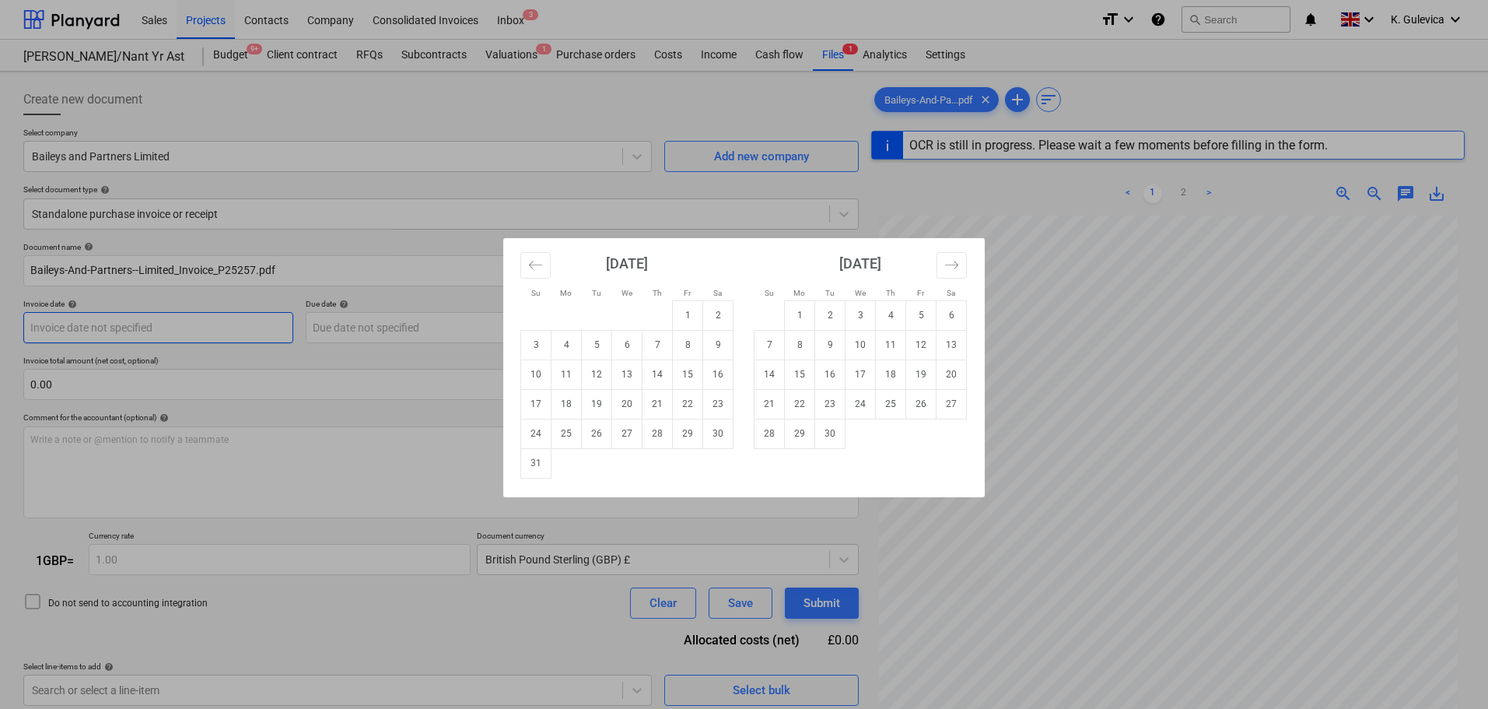
type input "P25257"
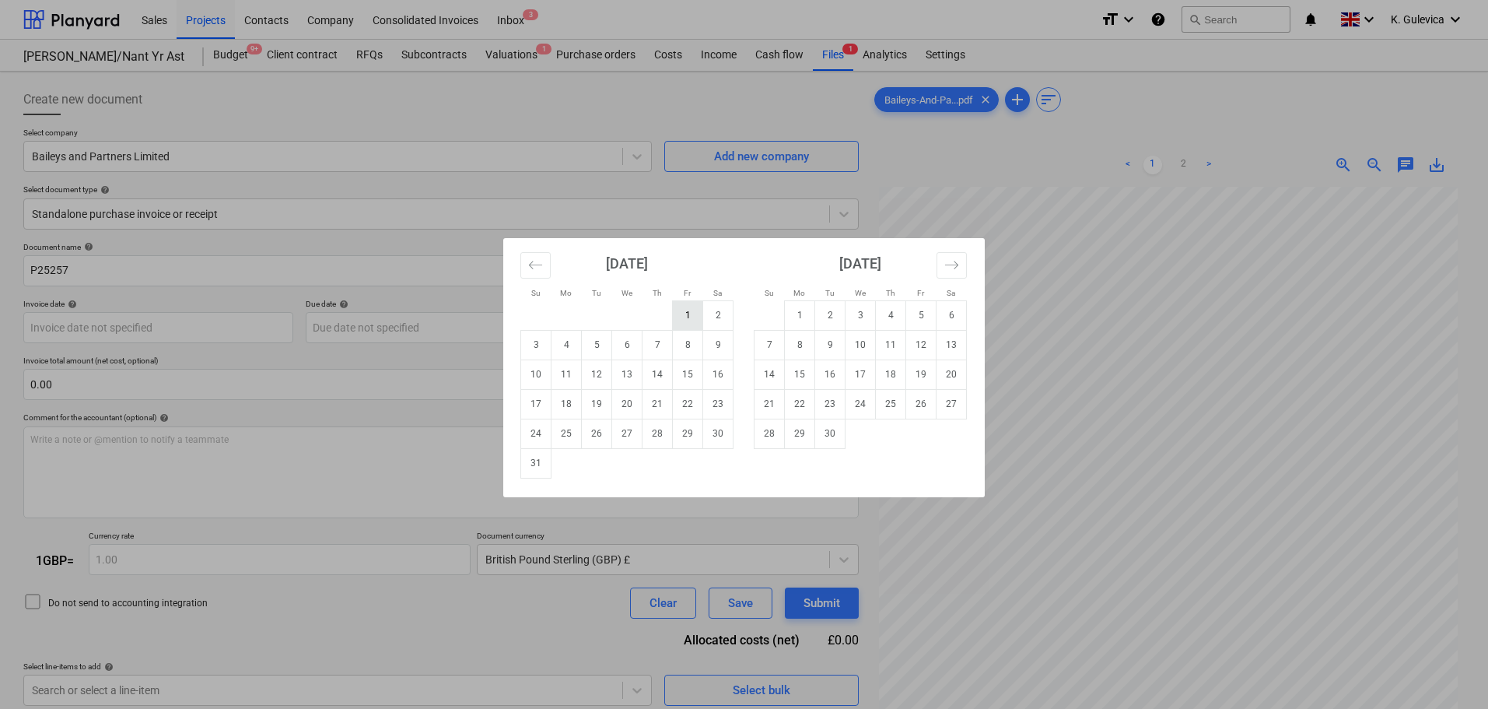
click at [684, 319] on td "1" at bounding box center [688, 315] width 30 height 30
type input "[DATE]"
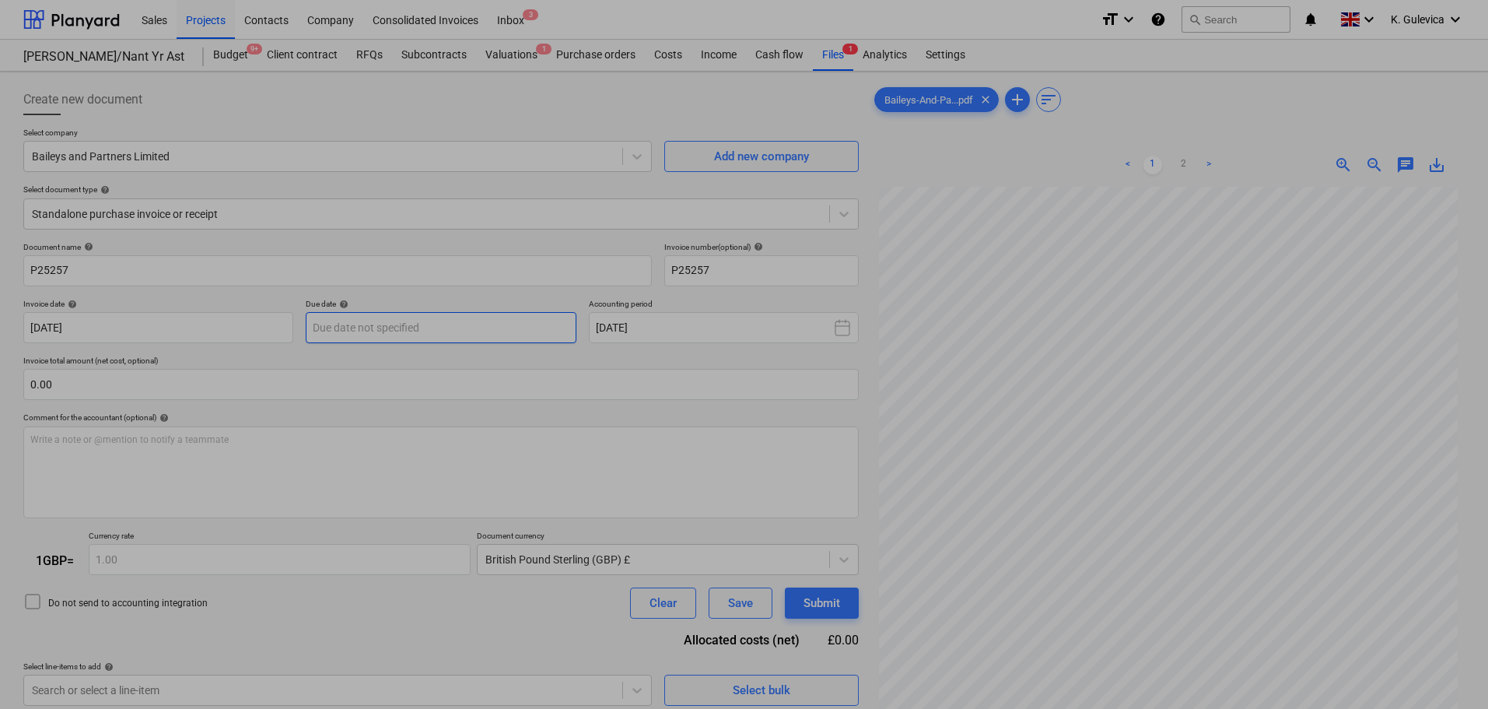
click at [419, 323] on body "Sales Projects Contacts Company Consolidated Invoices Inbox 3 format_size keybo…" at bounding box center [744, 354] width 1488 height 709
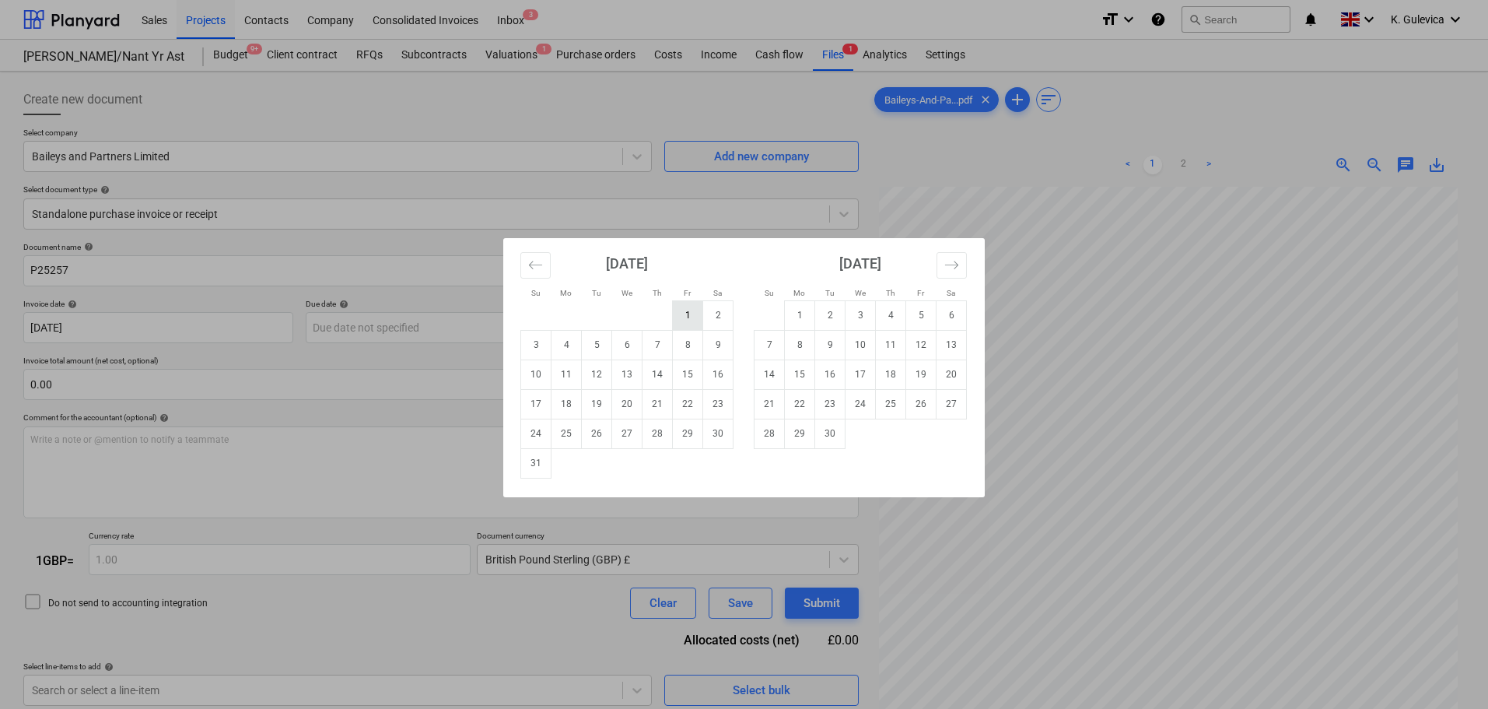
click at [692, 314] on td "1" at bounding box center [688, 315] width 30 height 30
type input "[DATE]"
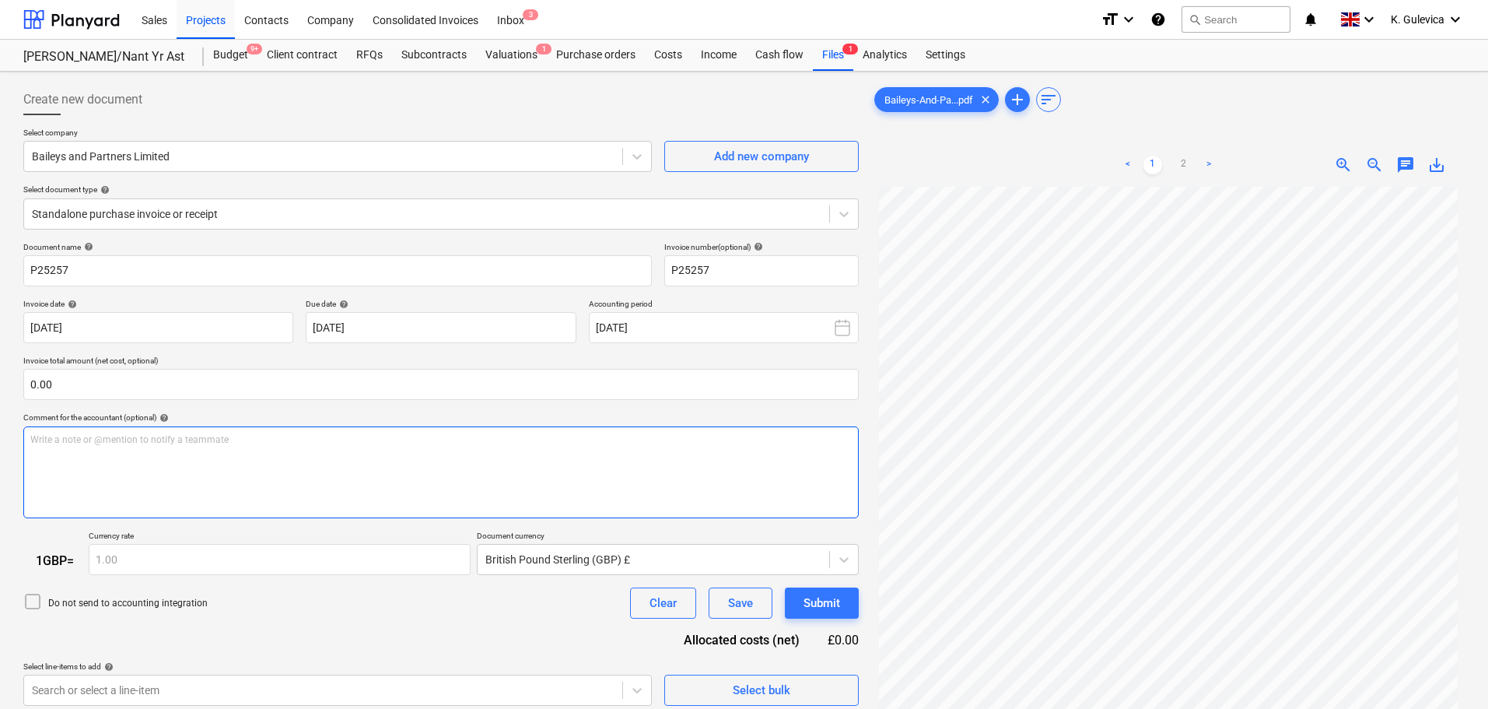
click at [406, 450] on div "Write a note or @mention to notify a teammate [PERSON_NAME]" at bounding box center [441, 472] width 836 height 92
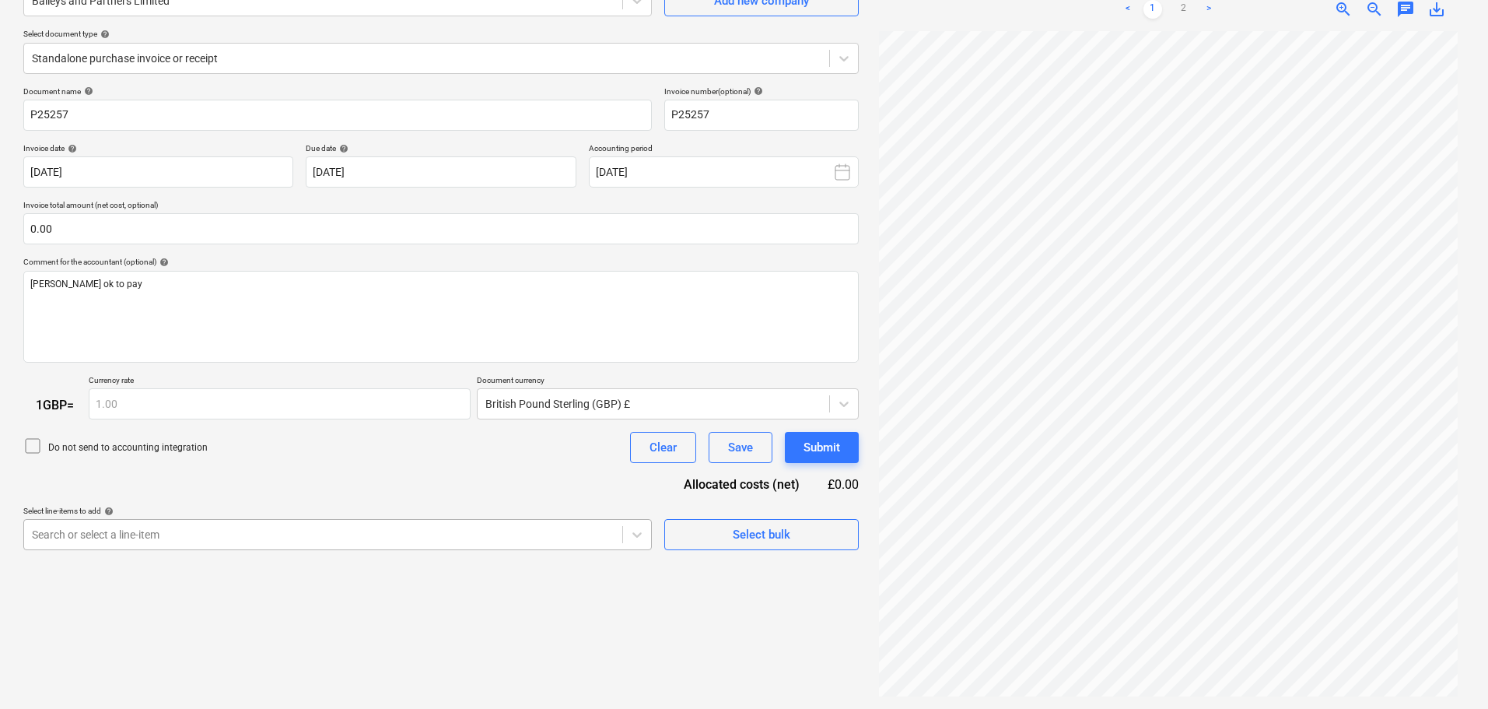
click at [412, 542] on body "Sales Projects Contacts Company Consolidated Invoices Inbox 3 format_size keybo…" at bounding box center [744, 198] width 1488 height 709
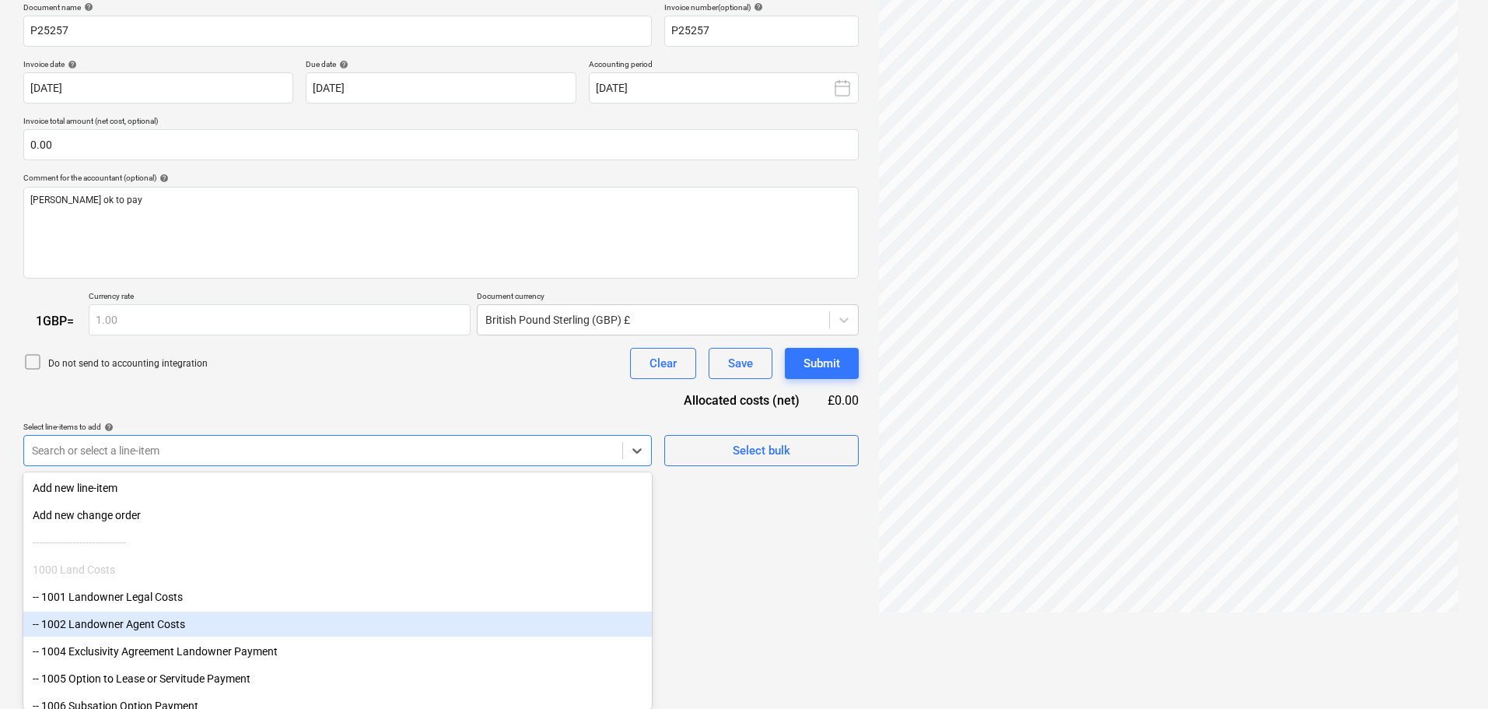
click at [186, 627] on div "-- 1002 Landowner Agent Costs" at bounding box center [337, 624] width 629 height 25
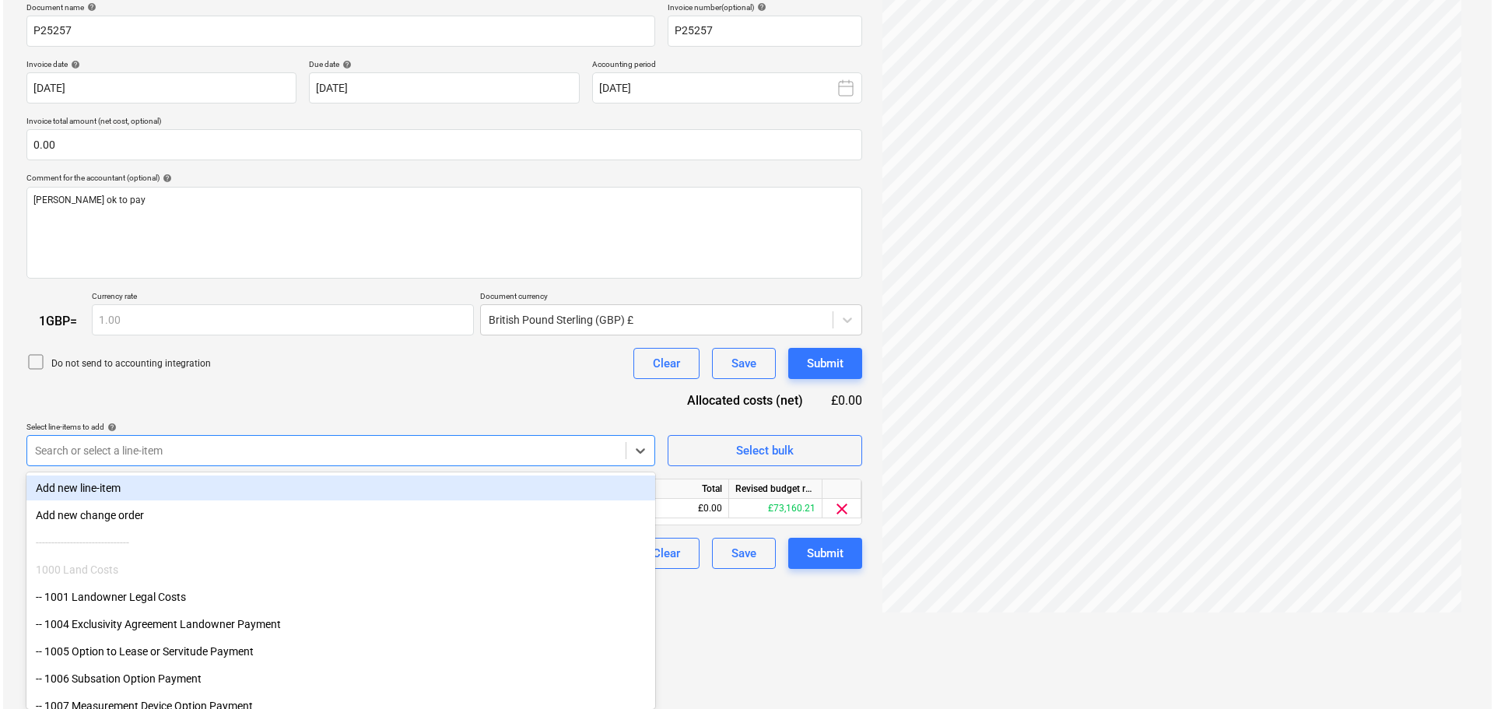
scroll to position [156, 0]
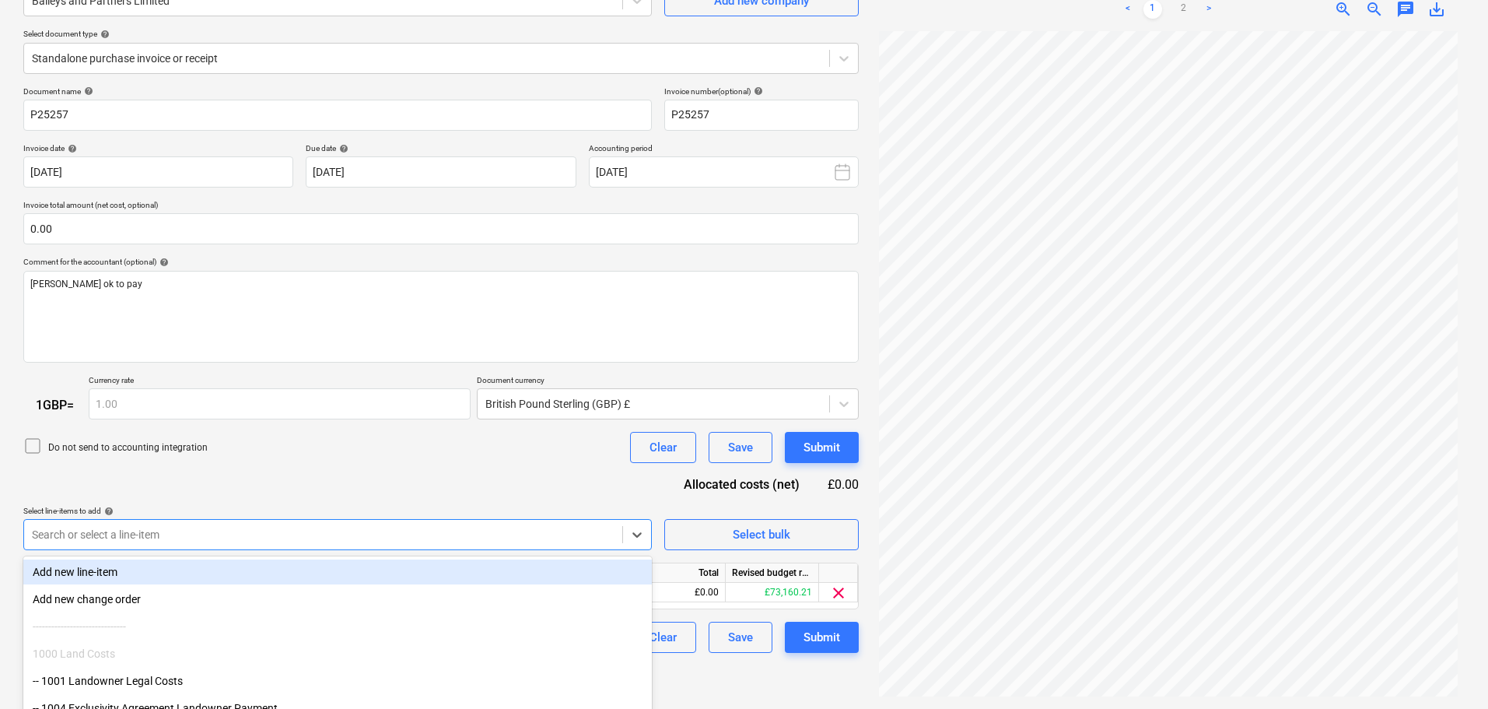
click at [306, 379] on div "Document name help P25257 Invoice number (optional) help P25257 Invoice date he…" at bounding box center [441, 369] width 836 height 567
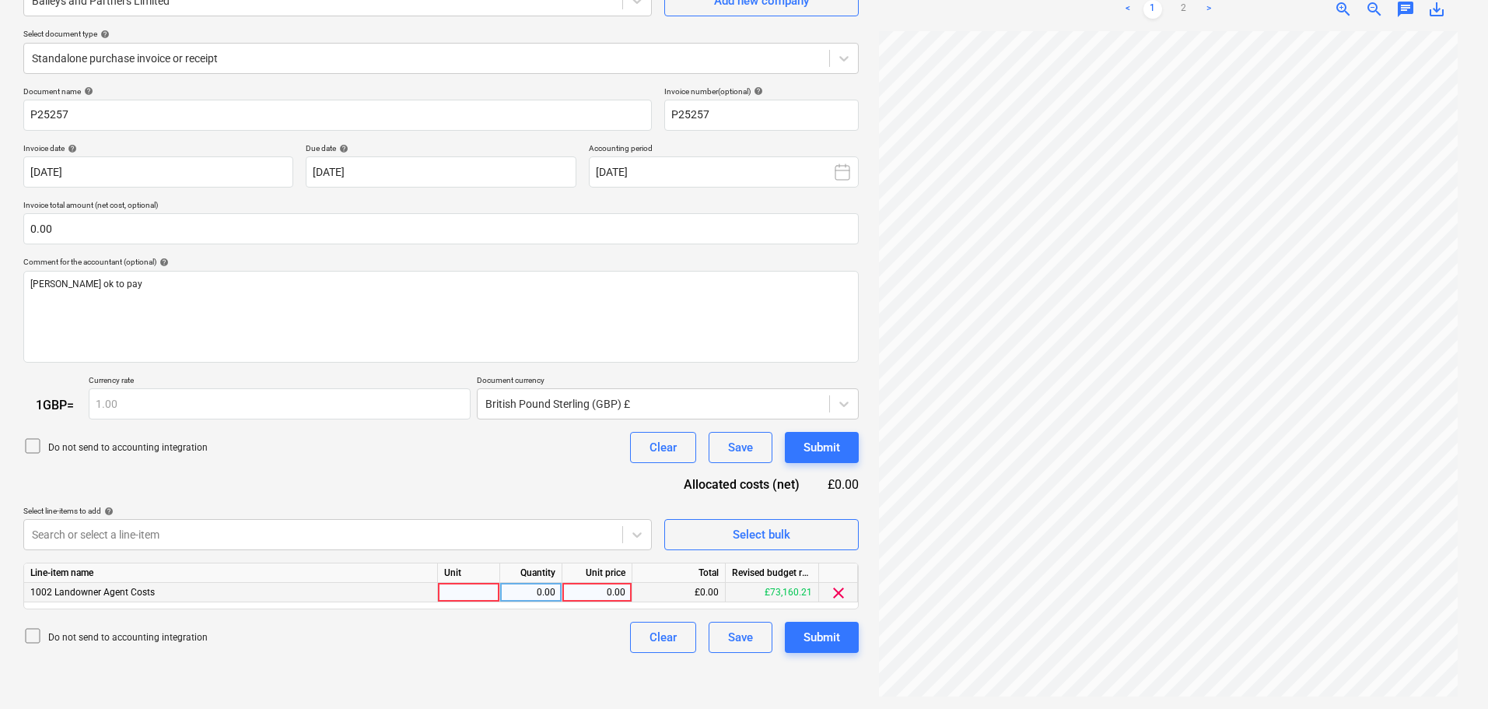
click at [598, 591] on div "0.00" at bounding box center [597, 592] width 57 height 19
type input "933.34"
click at [820, 639] on div "Submit" at bounding box center [822, 637] width 37 height 20
